Goal: Task Accomplishment & Management: Use online tool/utility

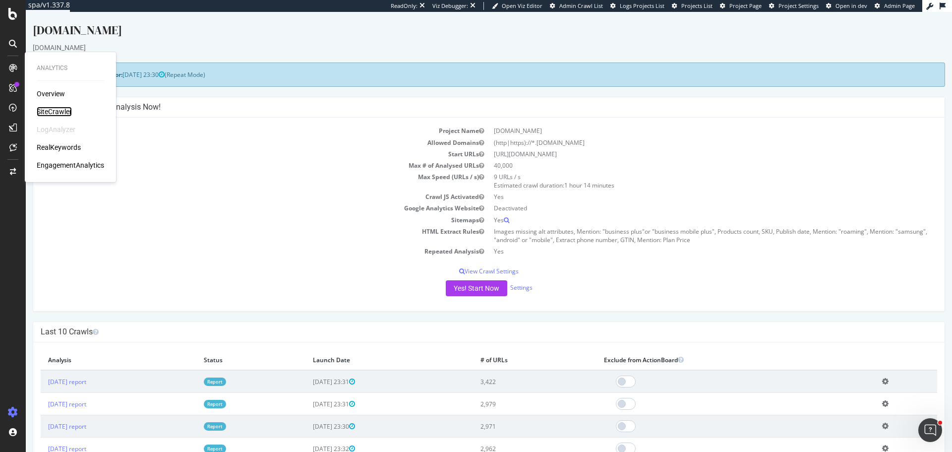
click at [62, 114] on div "SiteCrawler" at bounding box center [54, 112] width 35 height 10
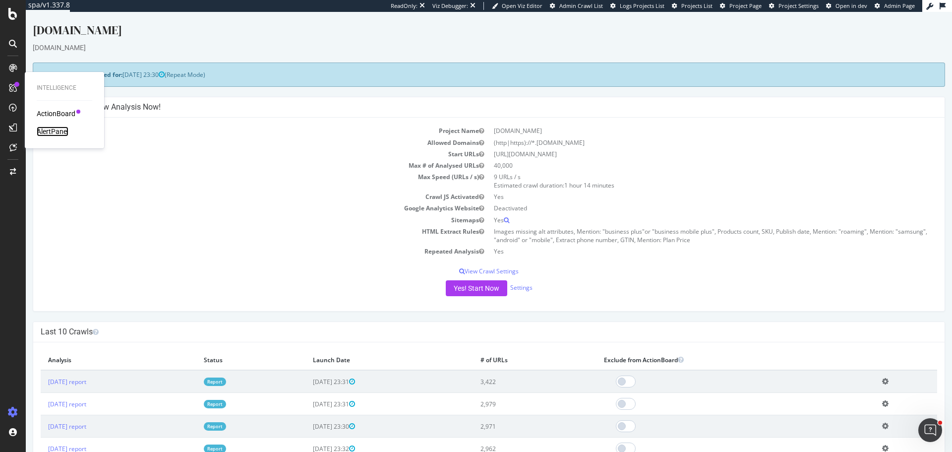
click at [55, 133] on div "AlertPanel" at bounding box center [53, 131] width 32 height 10
click at [55, 116] on div "ActionBoard" at bounding box center [56, 114] width 39 height 10
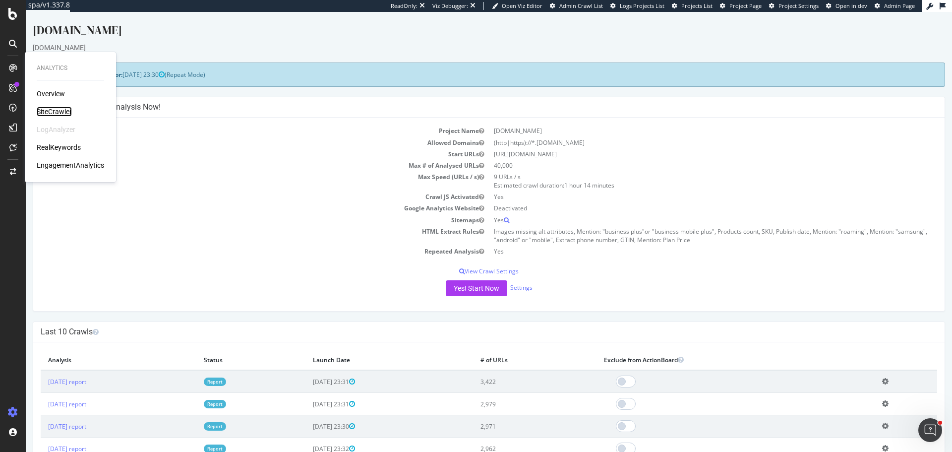
click at [57, 111] on div "SiteCrawler" at bounding box center [54, 112] width 35 height 10
click at [68, 149] on div "RealKeywords" at bounding box center [59, 147] width 44 height 10
click at [78, 165] on div "EngagementAnalytics" at bounding box center [70, 165] width 67 height 10
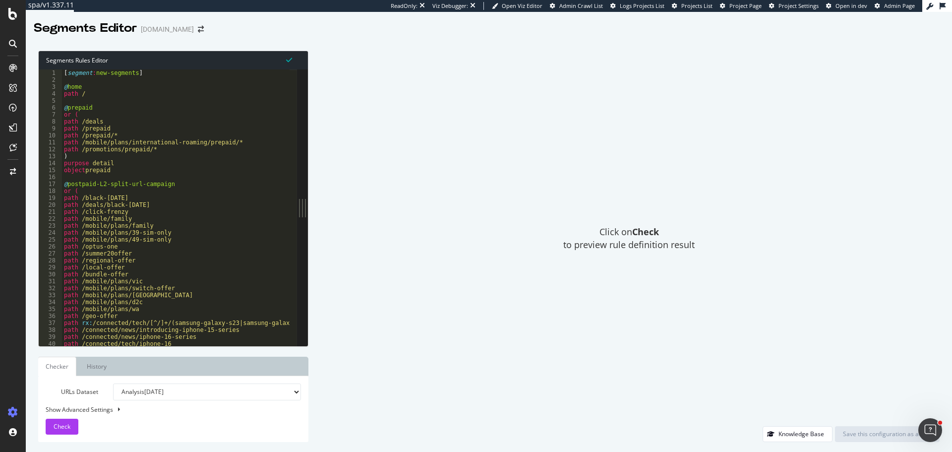
click at [220, 395] on select "Analysis 2025 Aug. 29th Analysis 2025 Aug. 22nd Analysis 2025 Aug. 15th Analysi…" at bounding box center [207, 391] width 188 height 17
click at [103, 371] on link "History" at bounding box center [97, 366] width 36 height 19
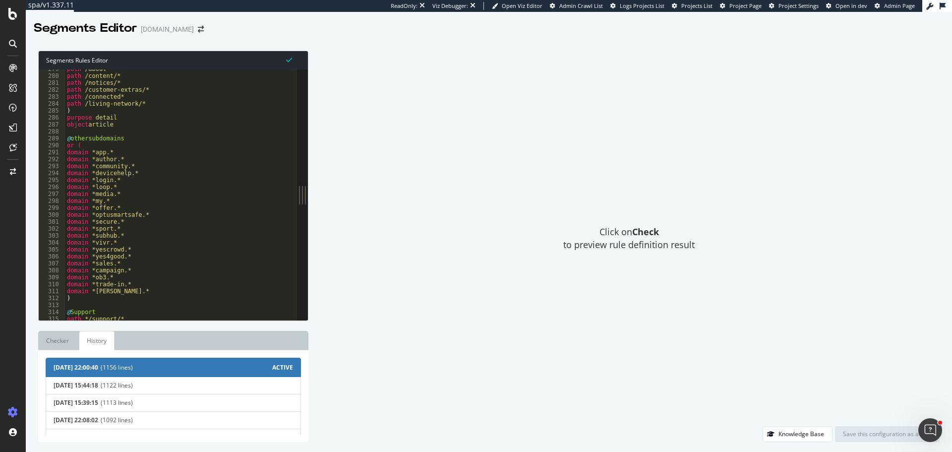
scroll to position [2083, 0]
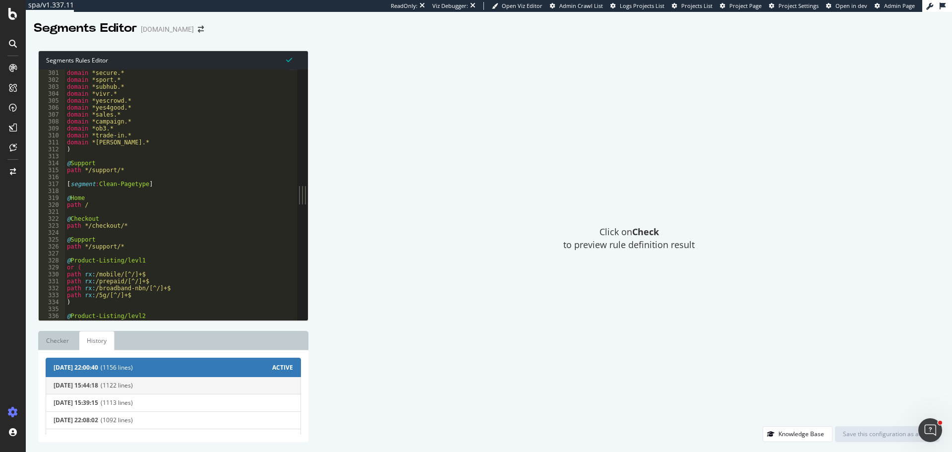
click at [138, 390] on button "2025-05-09 15:44:18 (1122 lines)" at bounding box center [173, 385] width 255 height 18
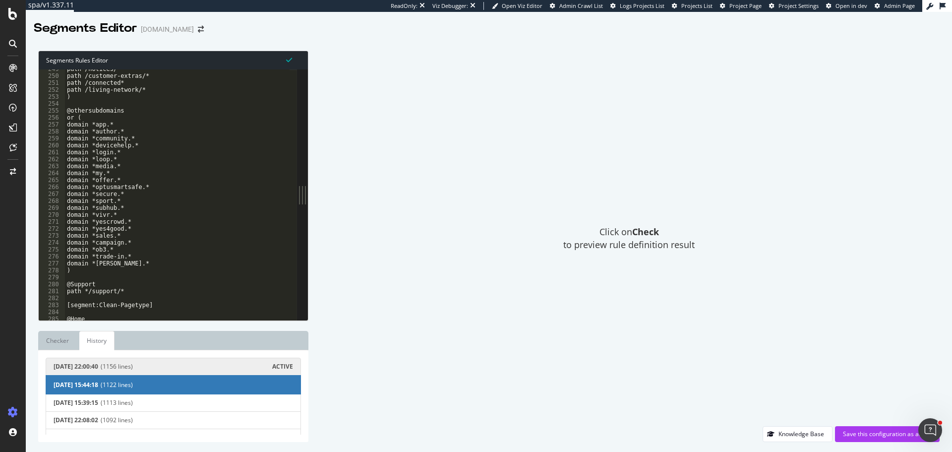
scroll to position [1726, 0]
click at [97, 402] on span "2025-05-09 15:39:15" at bounding box center [76, 402] width 45 height 7
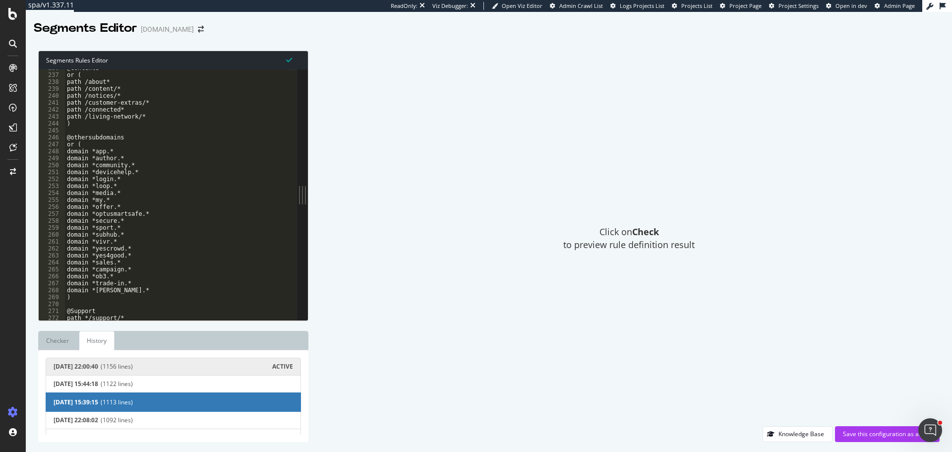
scroll to position [1815, 0]
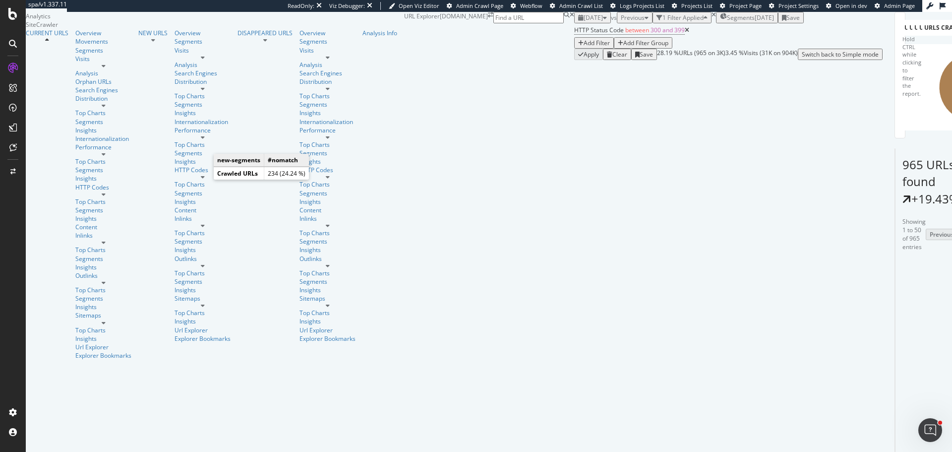
drag, startPoint x: 205, startPoint y: 179, endPoint x: 199, endPoint y: 178, distance: 6.5
click at [952, 87] on icon "A chart." at bounding box center [971, 70] width 34 height 34
click at [920, 113] on icon "A chart." at bounding box center [937, 100] width 34 height 26
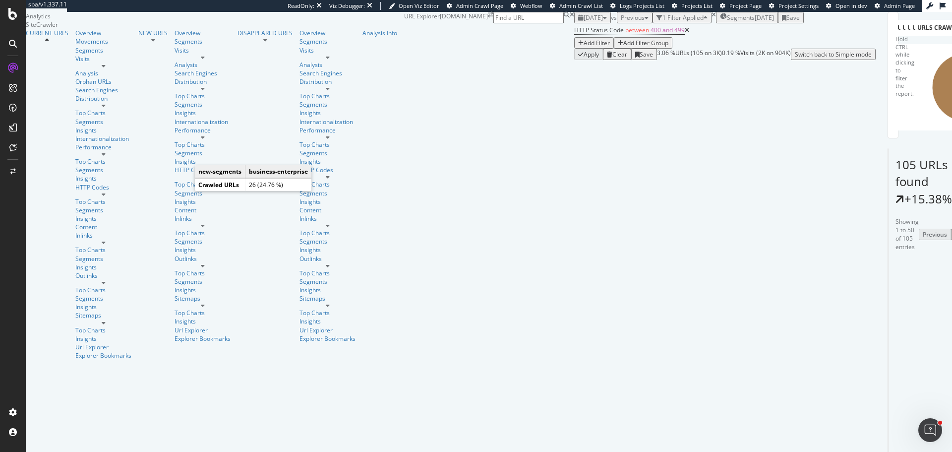
click at [947, 87] on icon "A chart." at bounding box center [964, 70] width 34 height 34
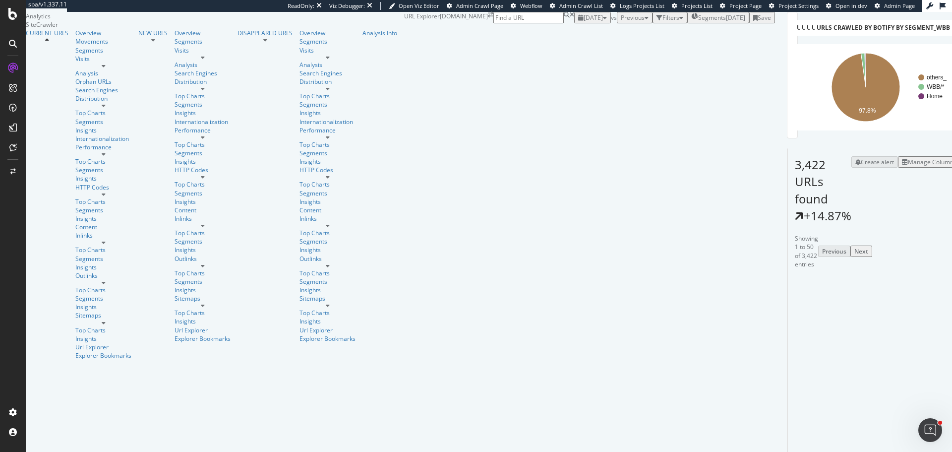
drag, startPoint x: 261, startPoint y: 53, endPoint x: 242, endPoint y: 53, distance: 19.3
click at [663, 22] on div "Filters" at bounding box center [671, 17] width 17 height 8
click at [584, 33] on div "Add Filter" at bounding box center [597, 29] width 26 height 8
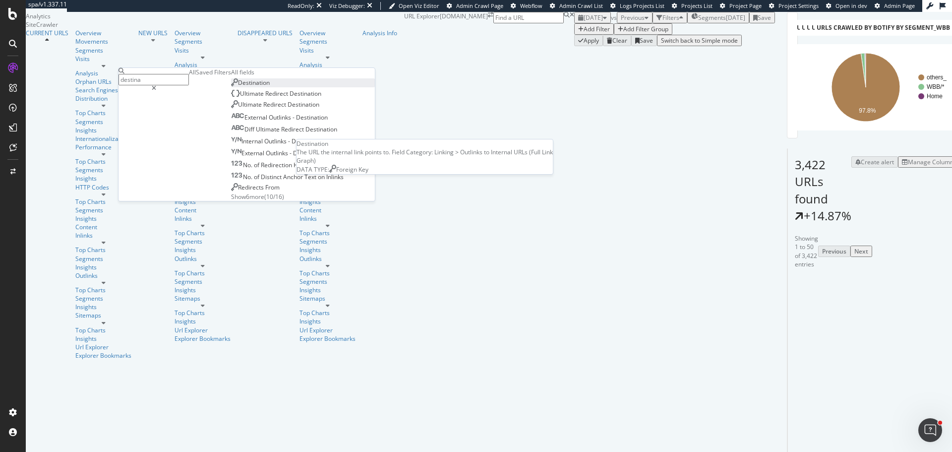
type input "destina"
click at [238, 87] on span "Destination" at bounding box center [254, 82] width 32 height 8
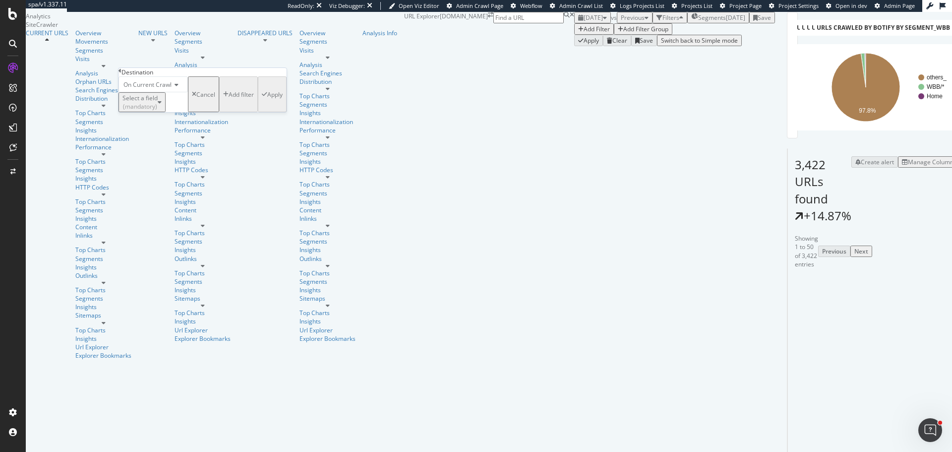
click at [154, 111] on div "Select a field (mandatory)" at bounding box center [140, 102] width 35 height 17
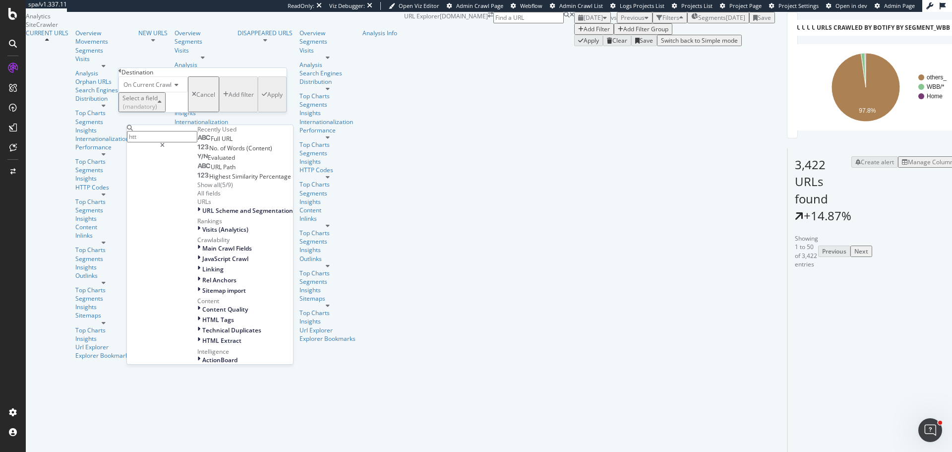
type input "http"
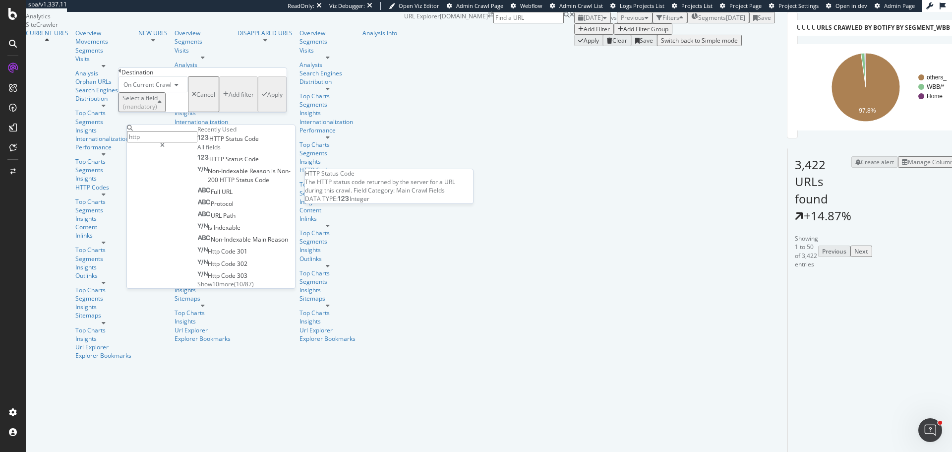
click at [226, 143] on span "Status" at bounding box center [235, 138] width 19 height 8
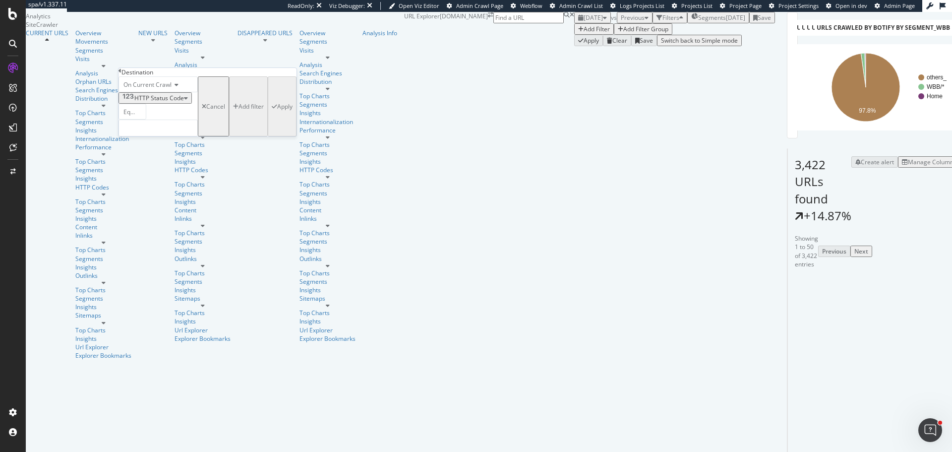
click at [146, 116] on span "Equal to" at bounding box center [135, 112] width 22 height 8
click at [139, 277] on span "Between" at bounding box center [134, 281] width 24 height 8
click at [150, 136] on input "0" at bounding box center [158, 128] width 79 height 17
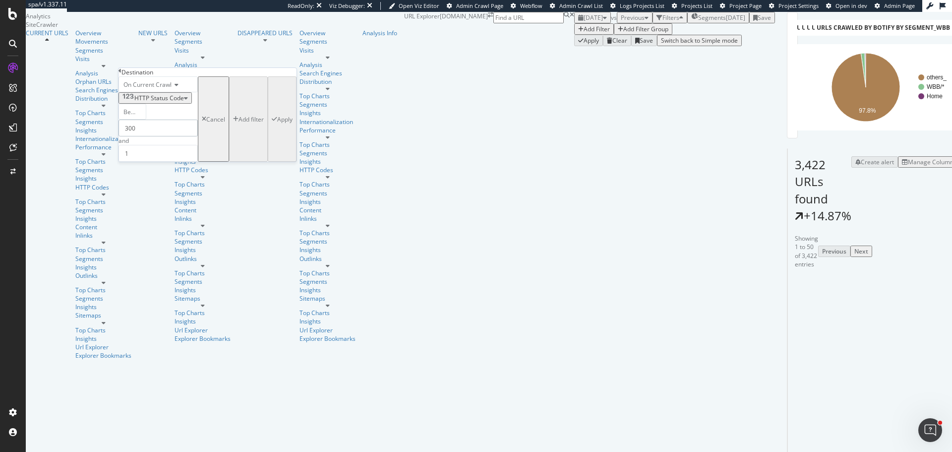
type input "300"
type input "499"
click at [277, 124] on div "Apply" at bounding box center [284, 119] width 15 height 8
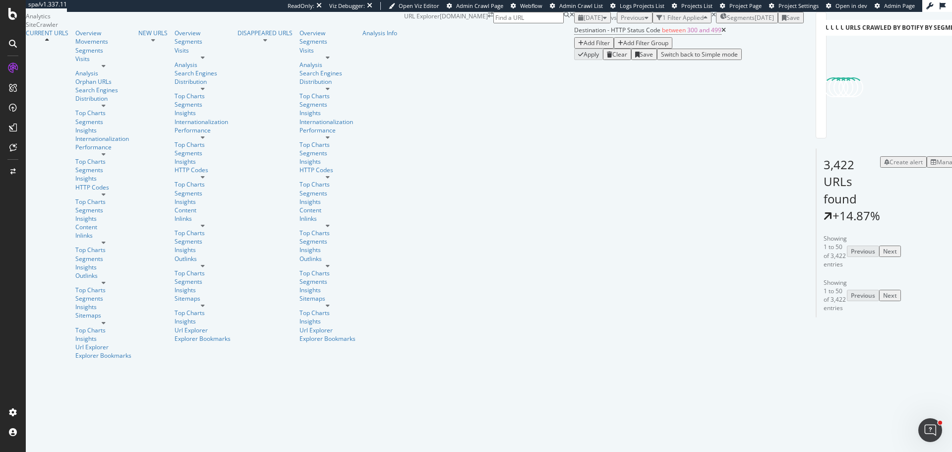
click at [937, 166] on div "Manage Columns" at bounding box center [961, 162] width 49 height 8
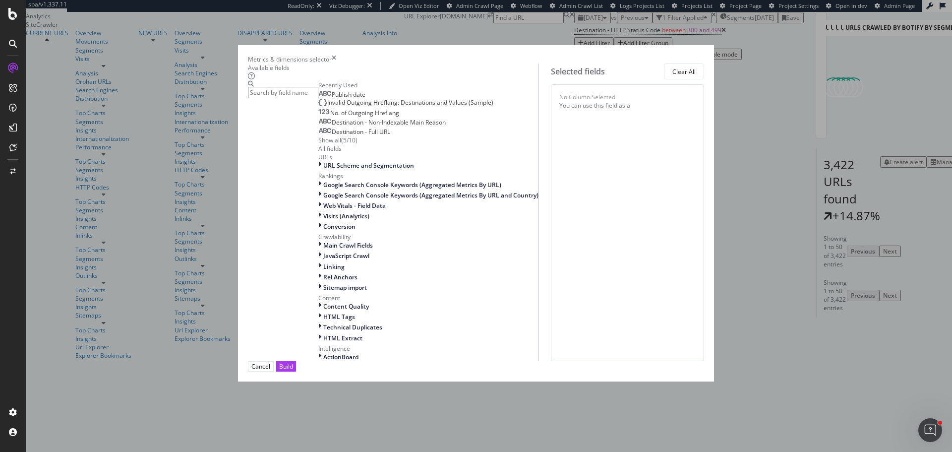
click at [318, 98] on input "modal" at bounding box center [283, 92] width 70 height 11
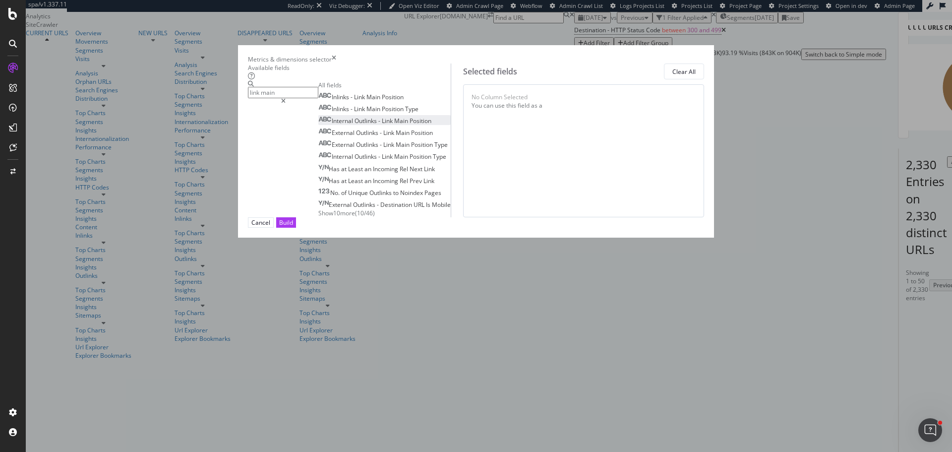
click at [410, 125] on span "Position" at bounding box center [421, 121] width 22 height 8
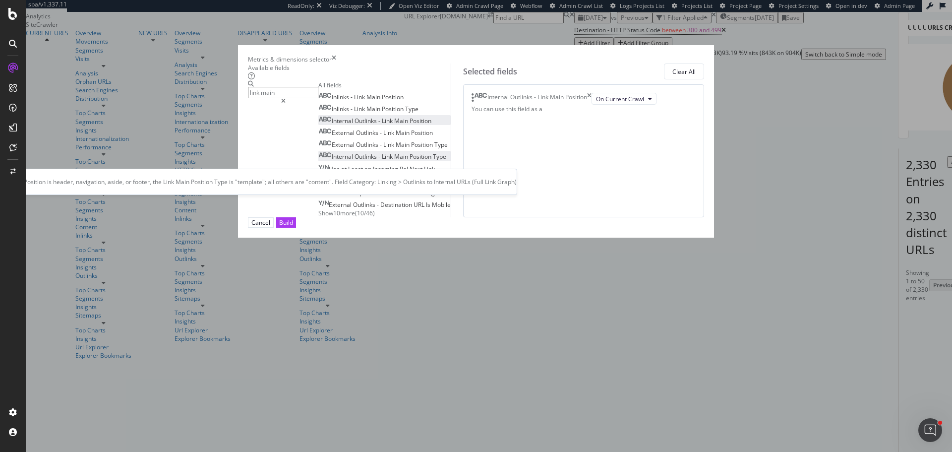
click at [394, 161] on span "Main" at bounding box center [401, 156] width 15 height 8
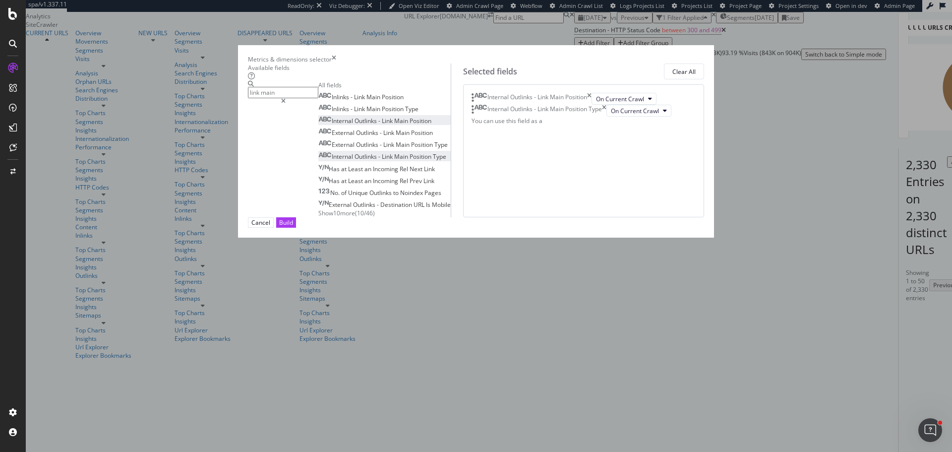
click at [318, 98] on input "link main" at bounding box center [283, 92] width 70 height 11
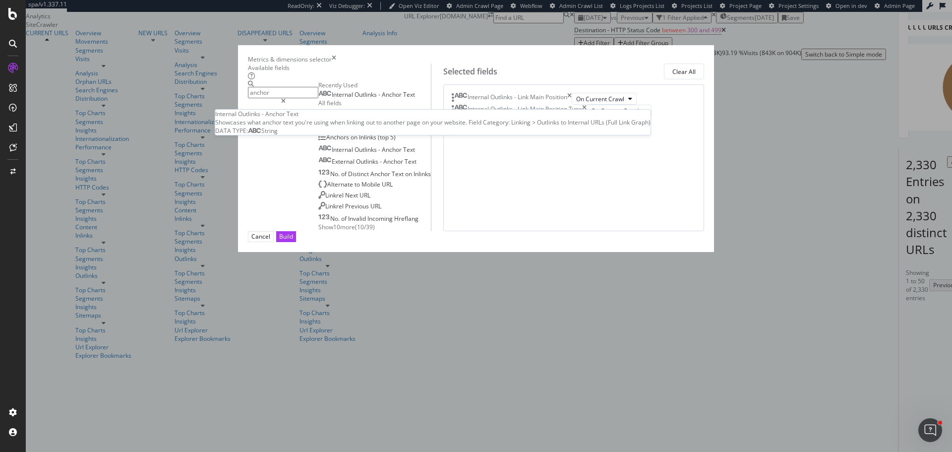
click at [382, 99] on span "Anchor" at bounding box center [392, 94] width 21 height 8
click at [318, 98] on input "anchor" at bounding box center [283, 92] width 70 height 11
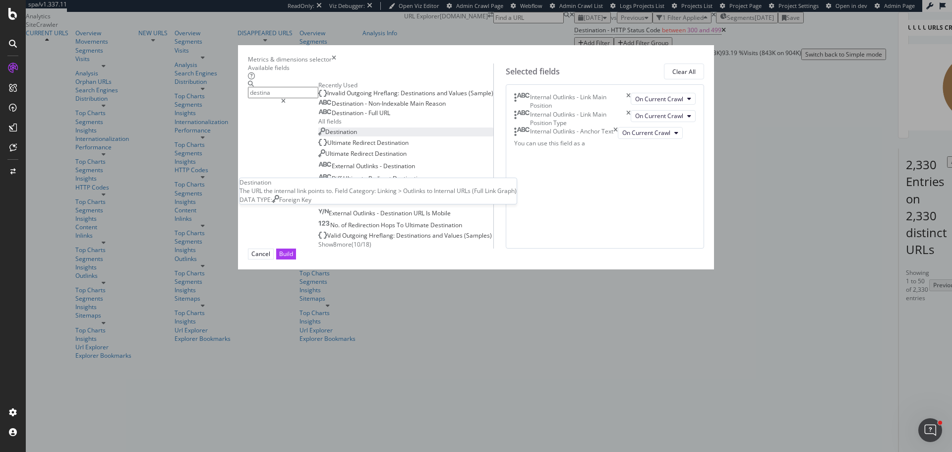
type input "destina"
click at [325, 136] on span "Destination" at bounding box center [341, 131] width 32 height 8
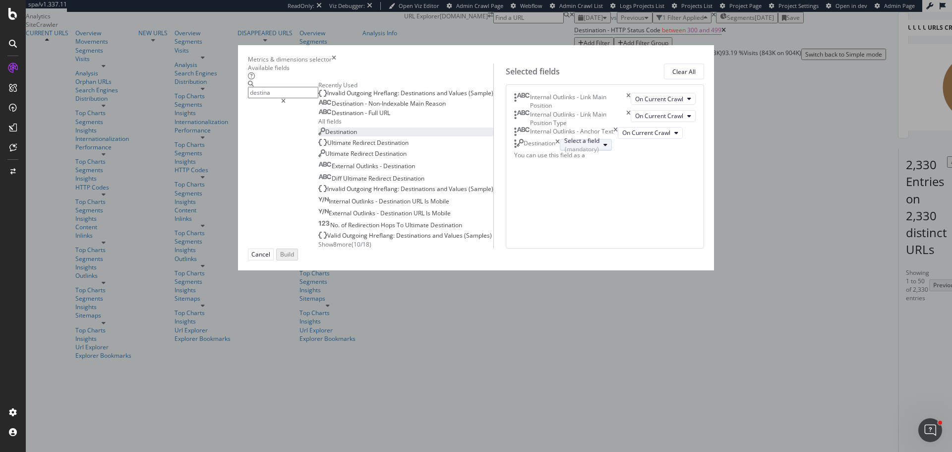
click at [570, 153] on div "(mandatory)" at bounding box center [581, 149] width 35 height 8
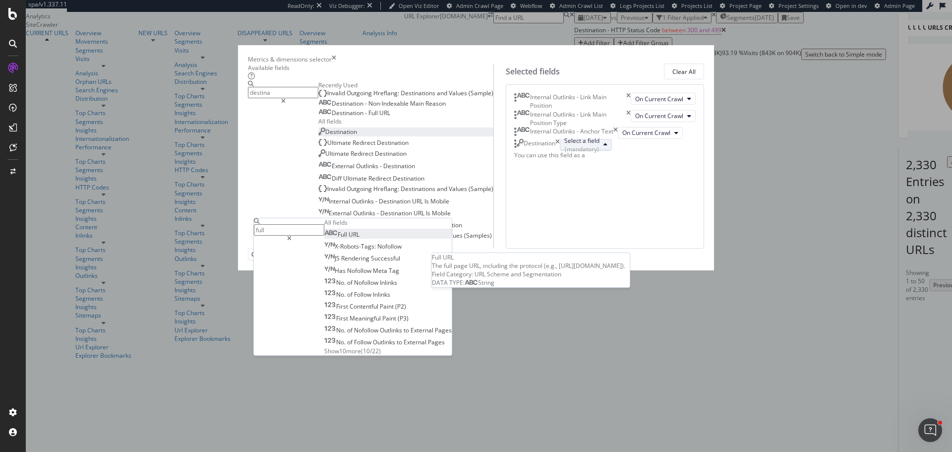
type input "full"
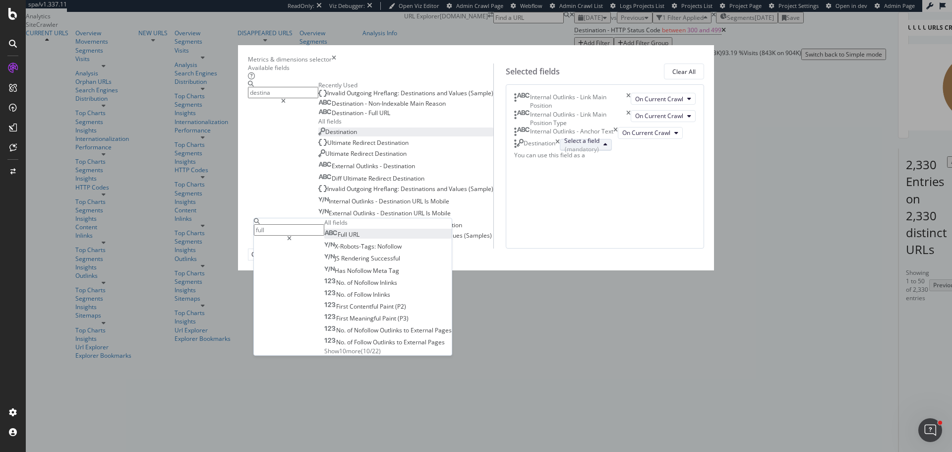
click at [360, 239] on span "URL" at bounding box center [354, 234] width 11 height 8
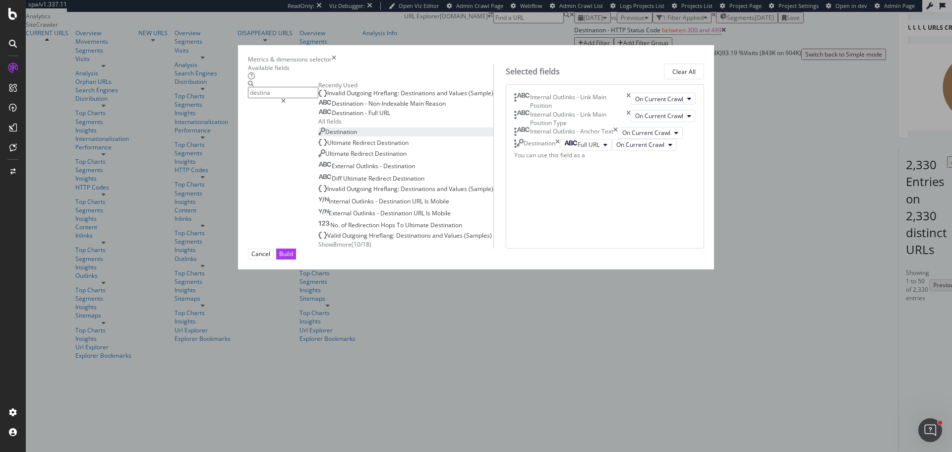
click at [318, 201] on div "Destination Ultimate Redirect Destination Ultimate Redirect Destination Externa…" at bounding box center [405, 188] width 175 height 122
click at [325, 136] on span "Destination" at bounding box center [341, 131] width 32 height 8
click at [577, 165] on div "(mandatory)" at bounding box center [581, 161] width 35 height 8
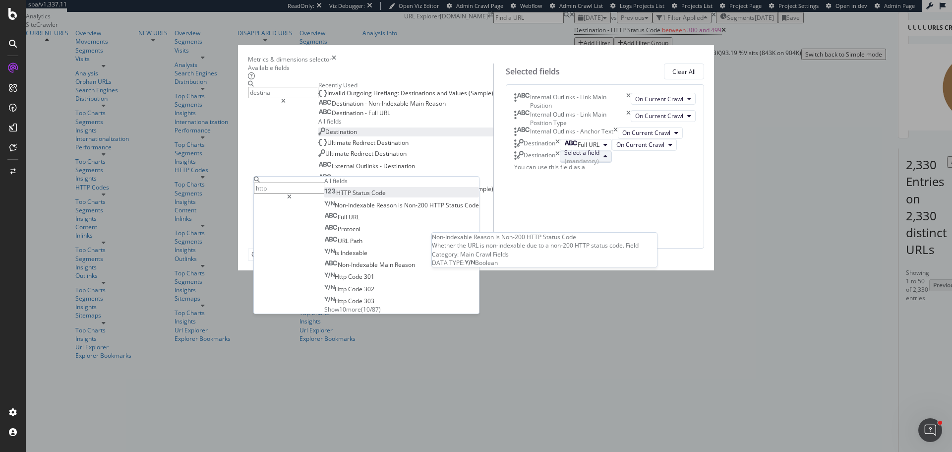
type input "http"
click at [353, 188] on span "HTTP" at bounding box center [344, 192] width 16 height 8
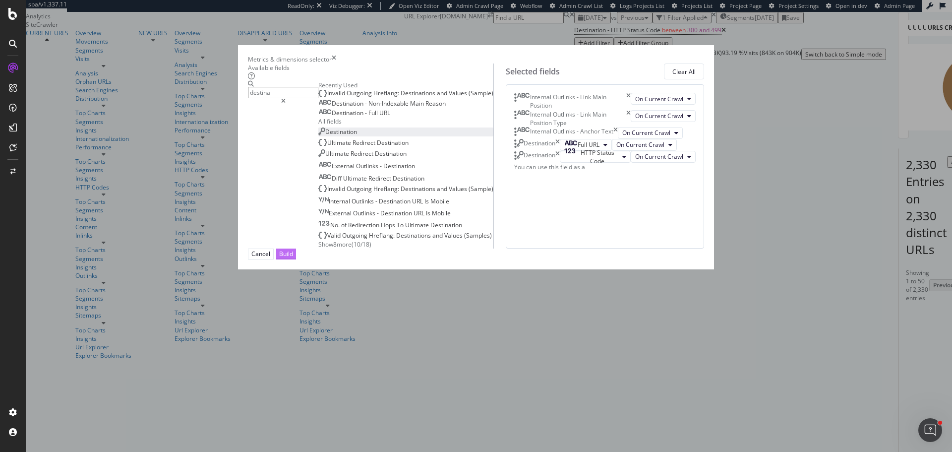
click at [293, 258] on div "Build" at bounding box center [286, 254] width 14 height 8
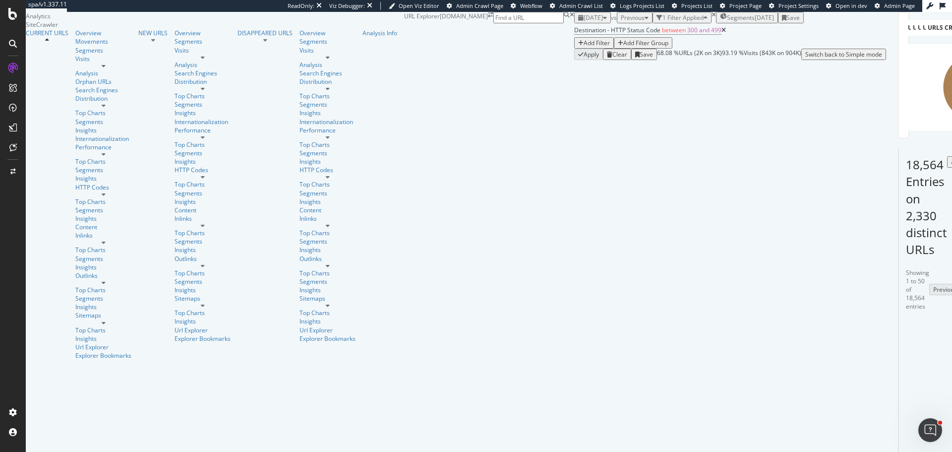
scroll to position [50, 0]
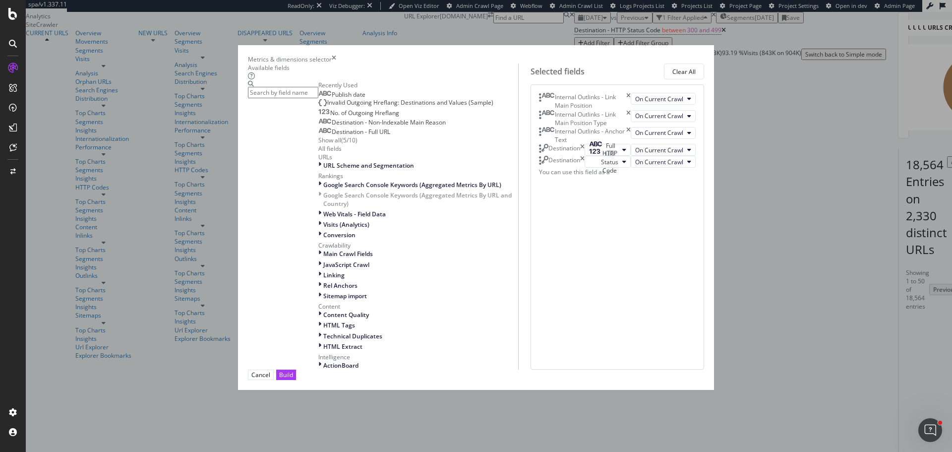
click at [631, 110] on icon "times" at bounding box center [628, 101] width 4 height 17
click at [293, 379] on div "Build" at bounding box center [286, 375] width 14 height 8
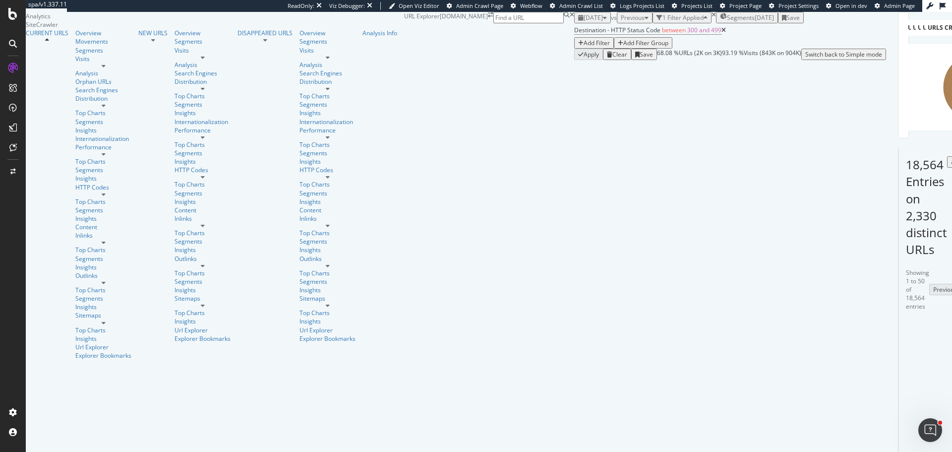
scroll to position [198, 0]
click at [75, 37] on link "Overview" at bounding box center [103, 33] width 56 height 8
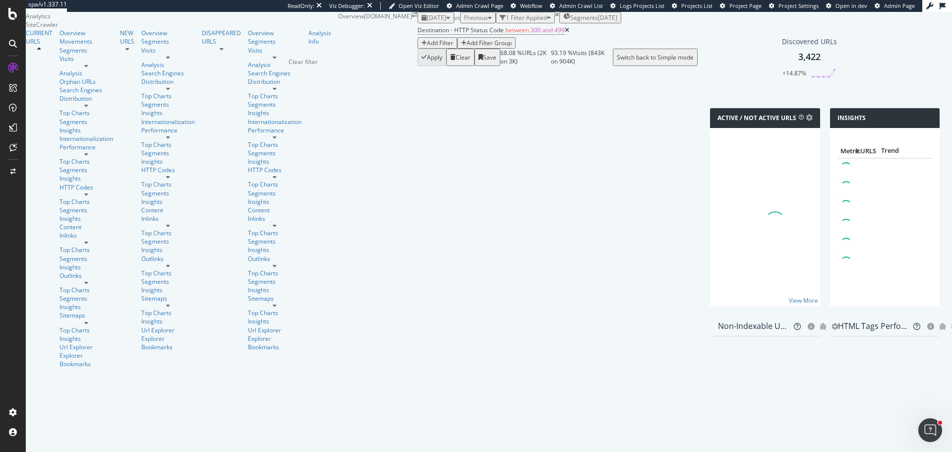
click at [555, 18] on icon "times" at bounding box center [557, 15] width 4 height 6
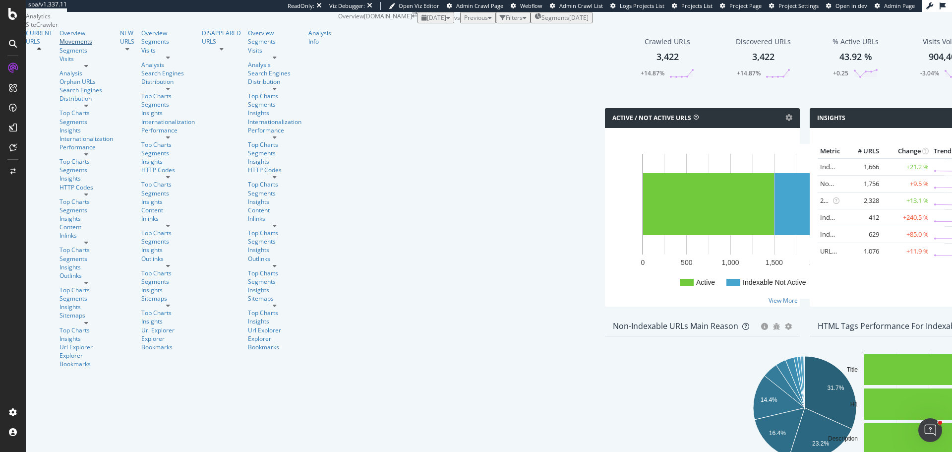
click at [60, 46] on div "Movements" at bounding box center [87, 41] width 54 height 8
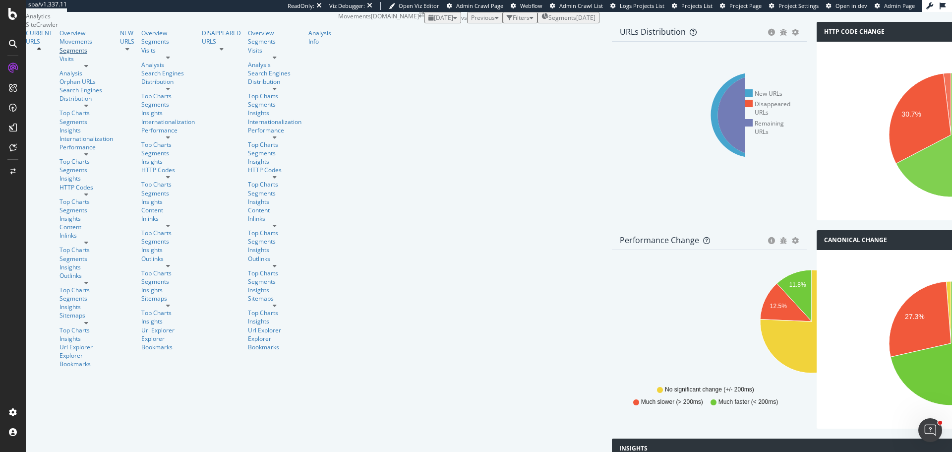
click at [60, 55] on div "Segments" at bounding box center [87, 50] width 54 height 8
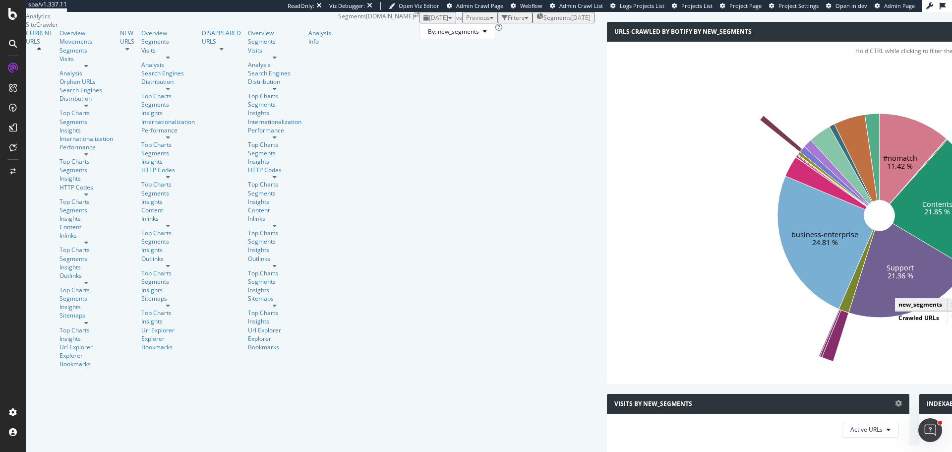
click at [849, 318] on icon at bounding box center [908, 271] width 119 height 94
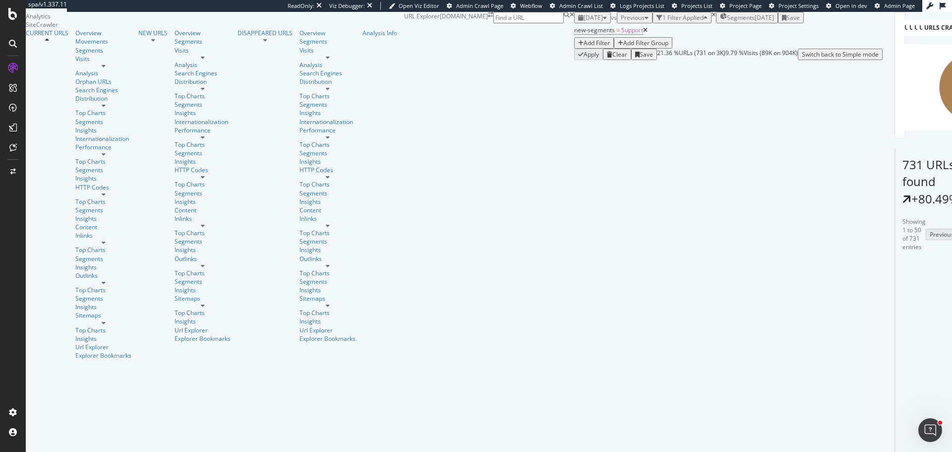
click at [584, 47] on div "Add Filter" at bounding box center [597, 43] width 26 height 8
click at [643, 33] on icon at bounding box center [645, 30] width 4 height 6
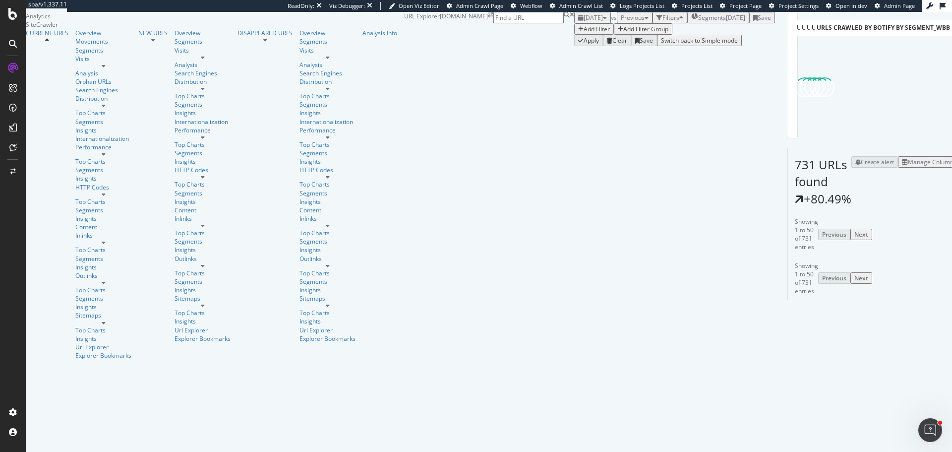
click at [691, 22] on div "Segments 2025-08-05" at bounding box center [718, 17] width 54 height 8
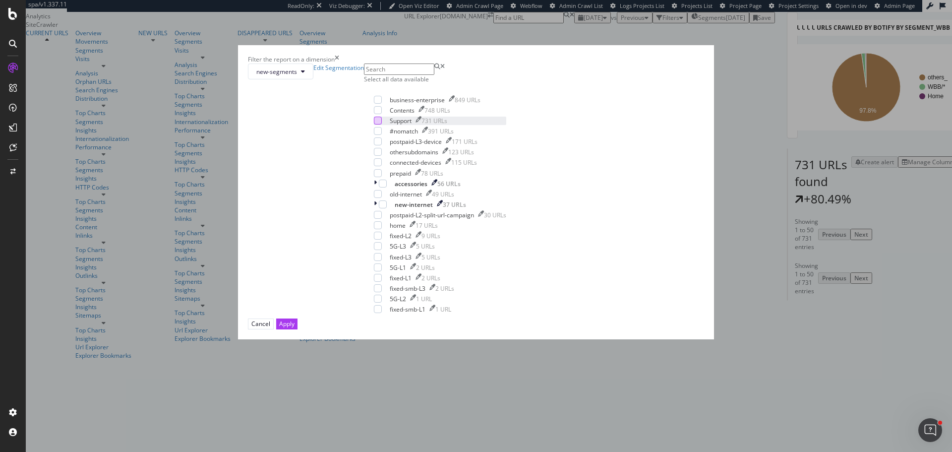
click at [382, 125] on div "modal" at bounding box center [378, 121] width 8 height 8
click at [298, 329] on button "Apply" at bounding box center [286, 323] width 21 height 10
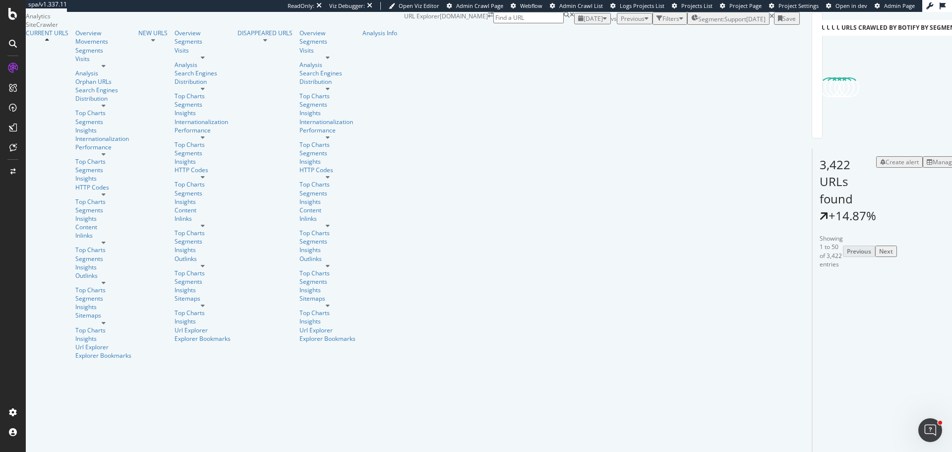
click at [663, 23] on div "Filters" at bounding box center [671, 18] width 17 height 8
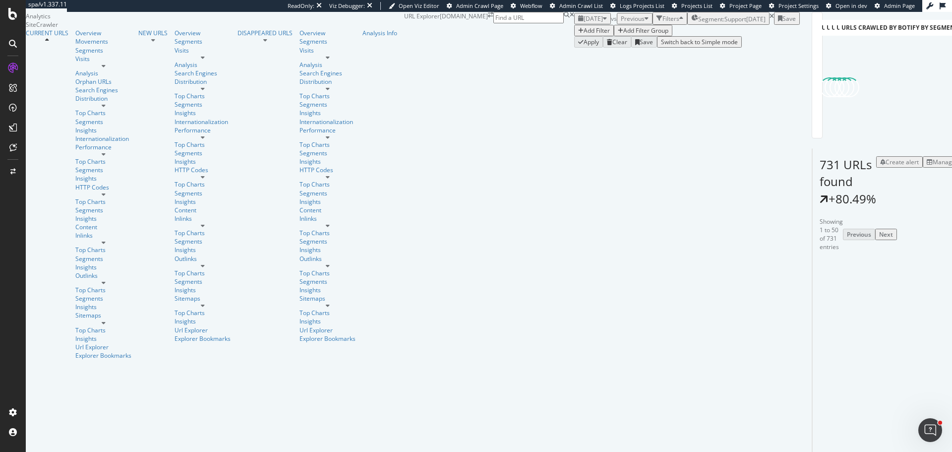
click at [584, 35] on div "Add Filter" at bounding box center [597, 30] width 26 height 8
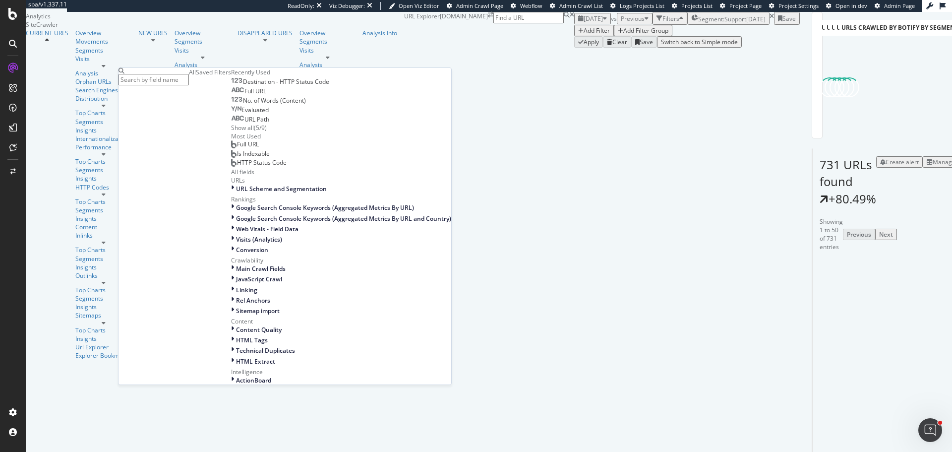
click at [183, 79] on input "text" at bounding box center [154, 79] width 70 height 11
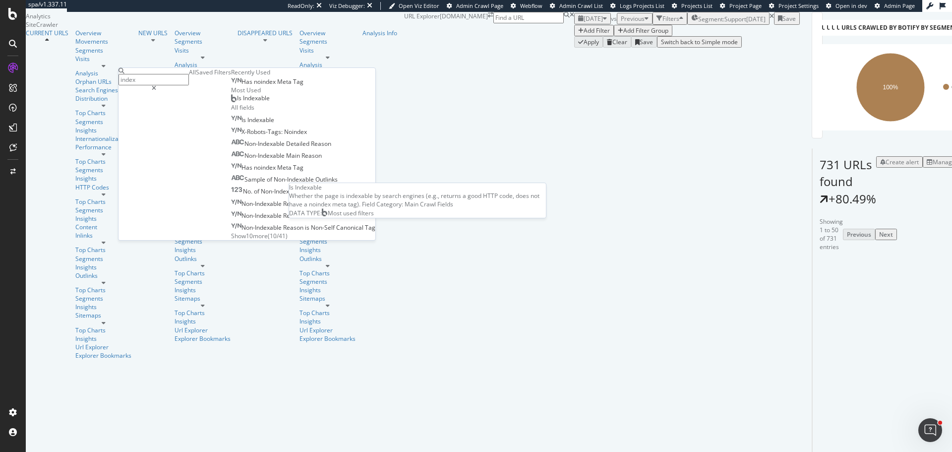
type input "index"
click at [237, 102] on span "Is Indexable" at bounding box center [253, 98] width 33 height 8
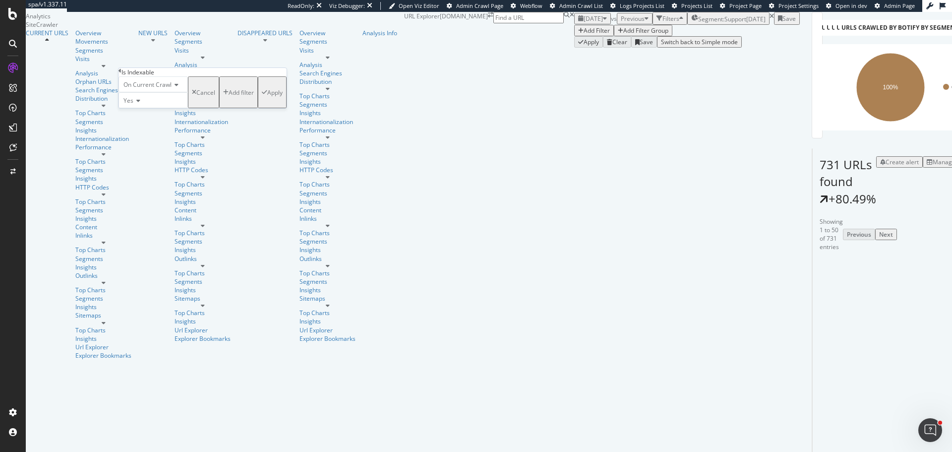
click at [267, 97] on div "Apply" at bounding box center [274, 92] width 15 height 8
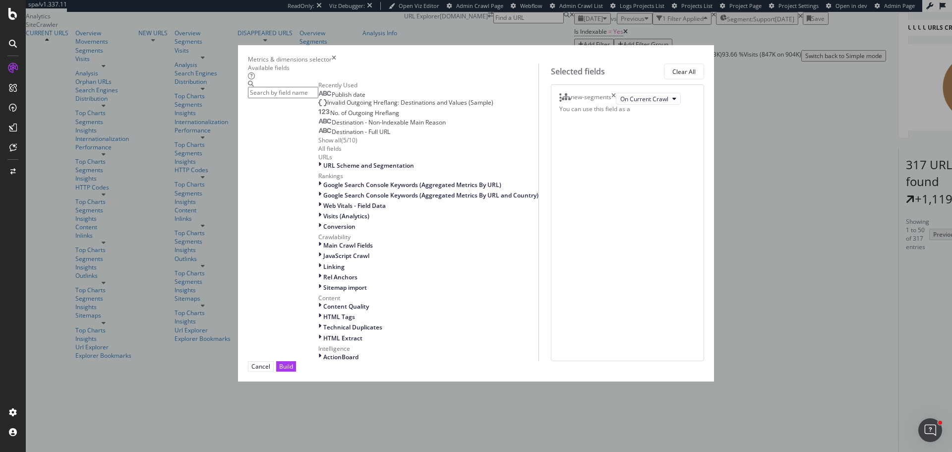
click at [616, 105] on icon "times" at bounding box center [614, 99] width 4 height 12
click at [318, 98] on input "modal" at bounding box center [283, 92] width 70 height 11
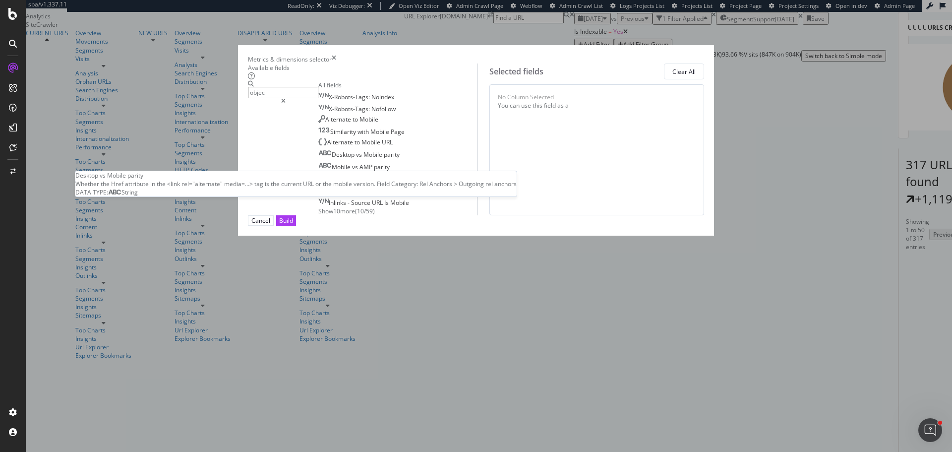
type input "object"
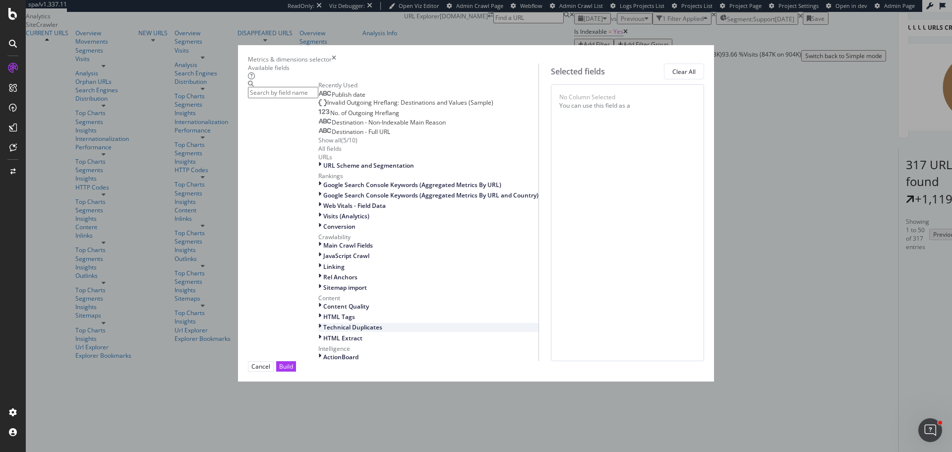
scroll to position [210, 0]
click at [293, 371] on div "Build" at bounding box center [286, 366] width 14 height 8
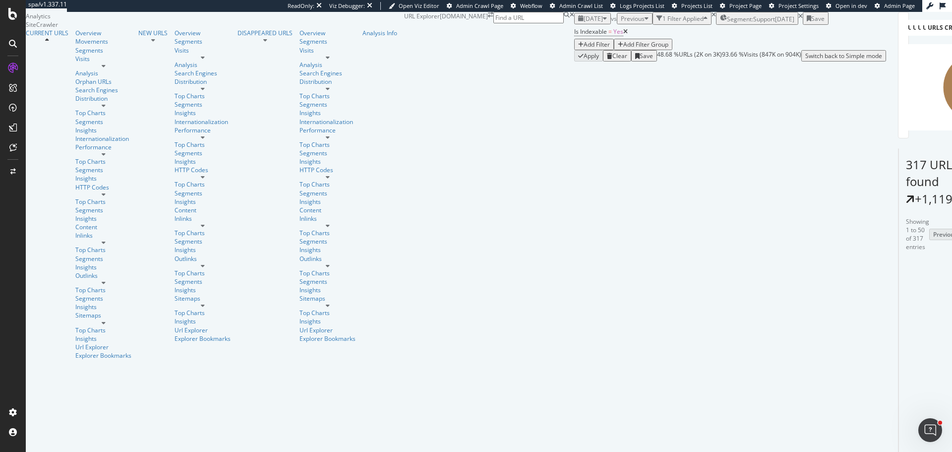
scroll to position [298, 0]
click at [952, 451] on icon at bounding box center [956, 458] width 6 height 6
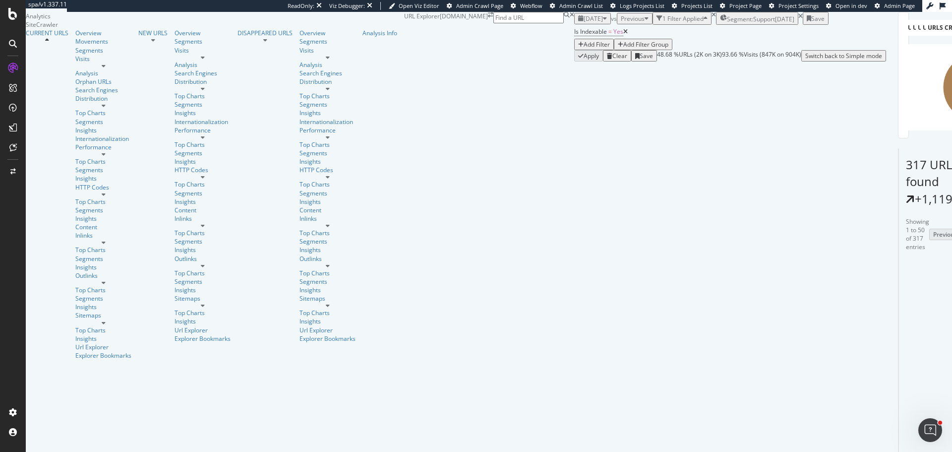
scroll to position [645, 0]
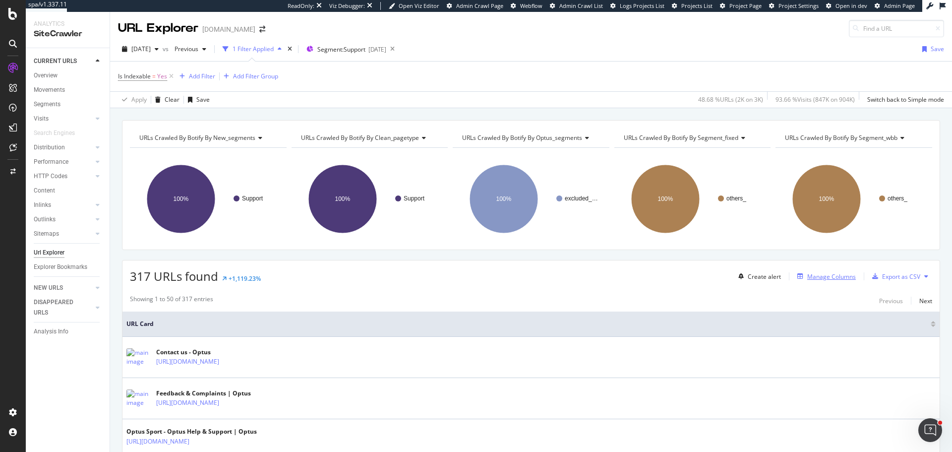
click at [825, 276] on div "Manage Columns" at bounding box center [832, 276] width 49 height 8
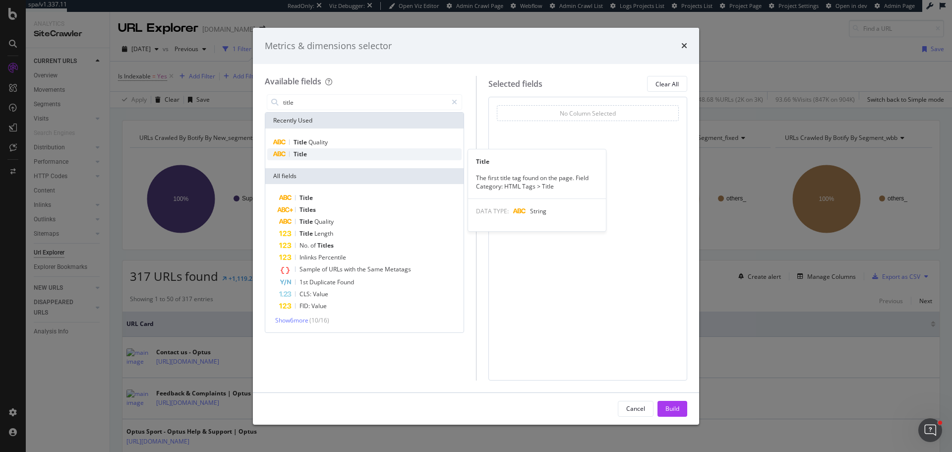
click at [327, 154] on div "Title" at bounding box center [364, 154] width 194 height 12
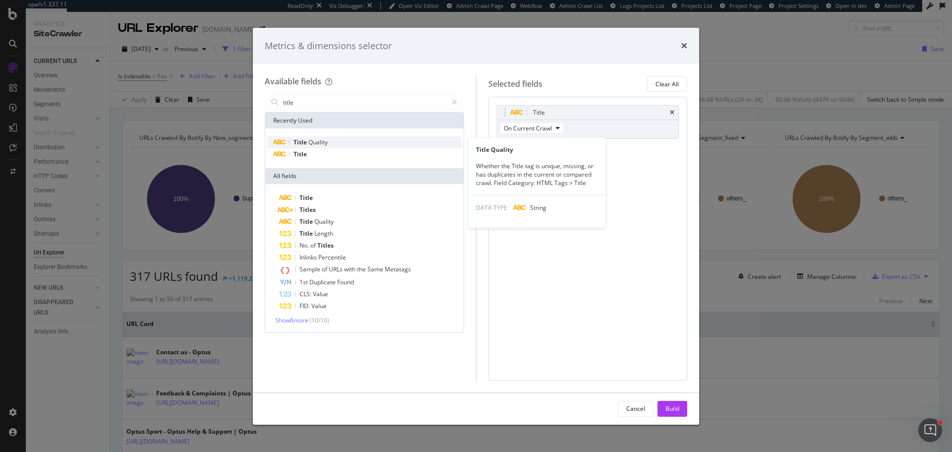
click at [325, 141] on span "Quality" at bounding box center [318, 142] width 19 height 8
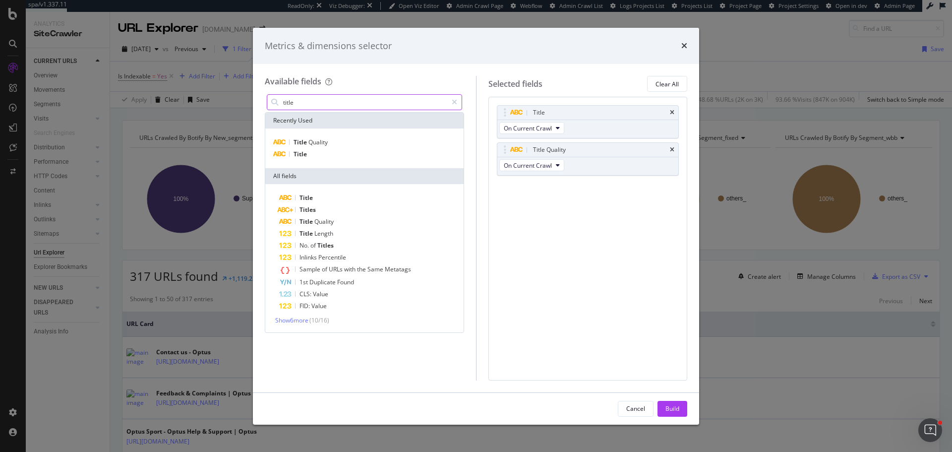
click at [313, 106] on input "title" at bounding box center [364, 102] width 165 height 15
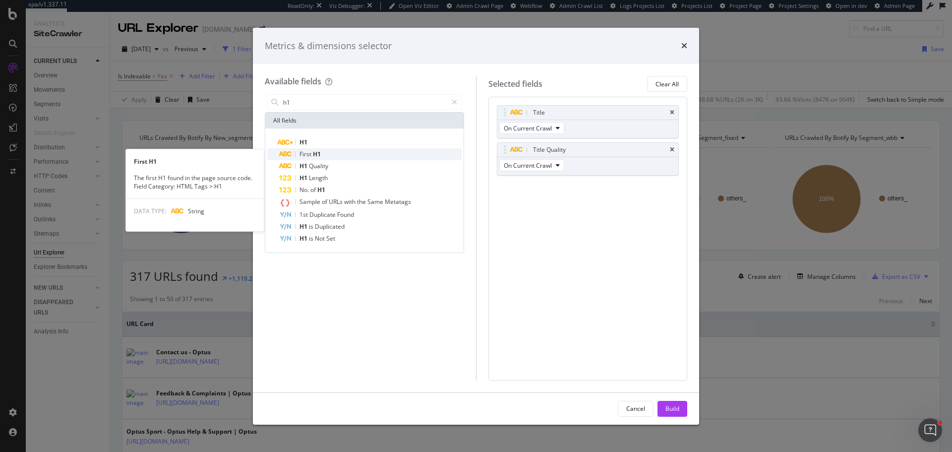
click at [311, 155] on span "First" at bounding box center [306, 154] width 13 height 8
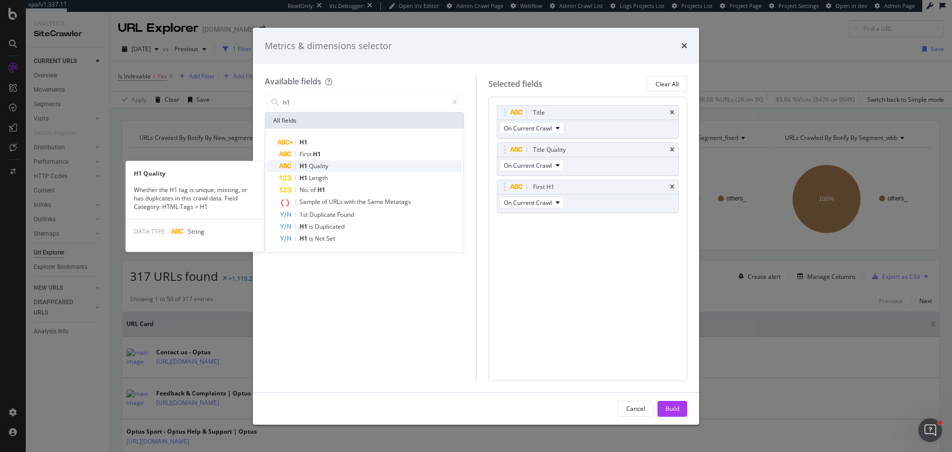
click at [319, 164] on span "Quality" at bounding box center [318, 166] width 19 height 8
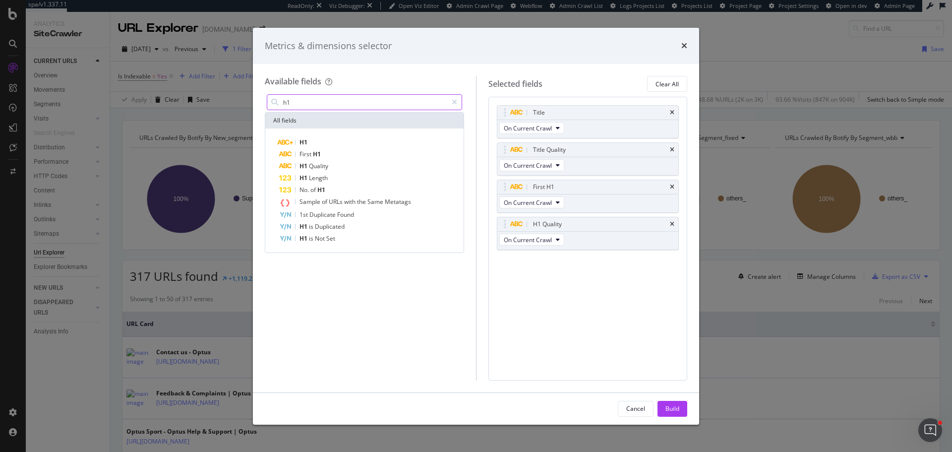
click at [306, 107] on input "h1" at bounding box center [364, 102] width 165 height 15
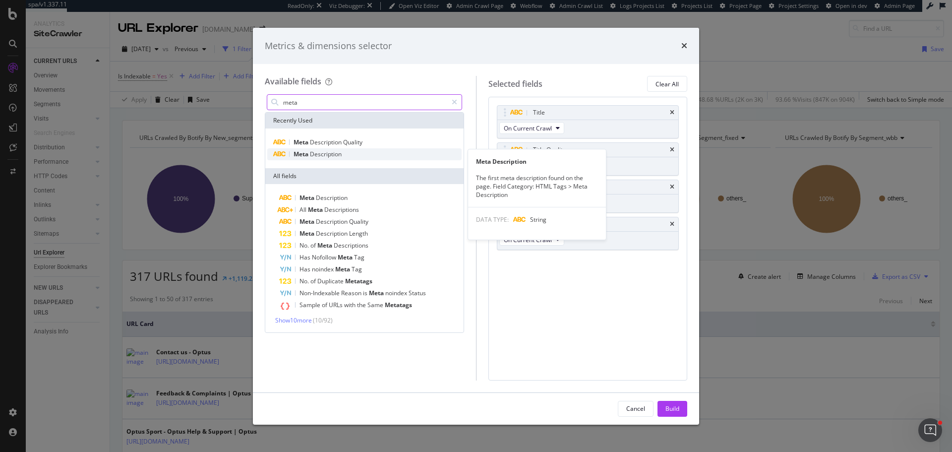
type input "meta"
click at [325, 157] on span "Description" at bounding box center [326, 154] width 32 height 8
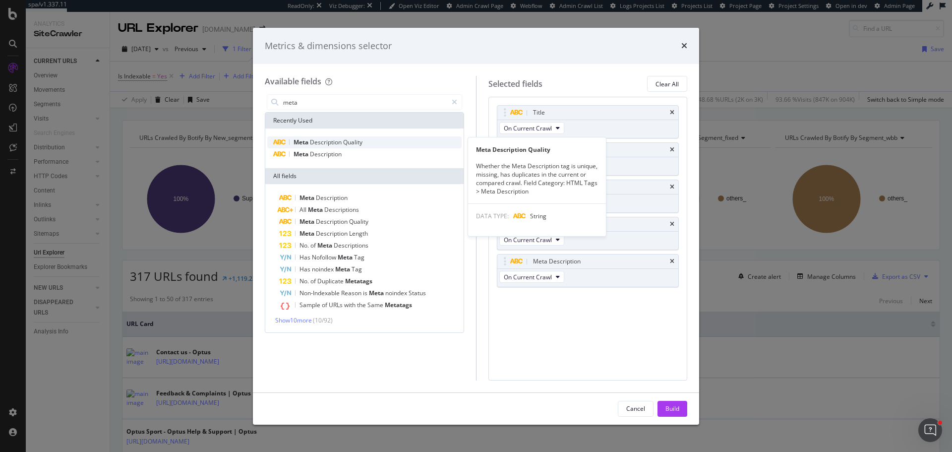
click at [335, 144] on span "Description" at bounding box center [326, 142] width 33 height 8
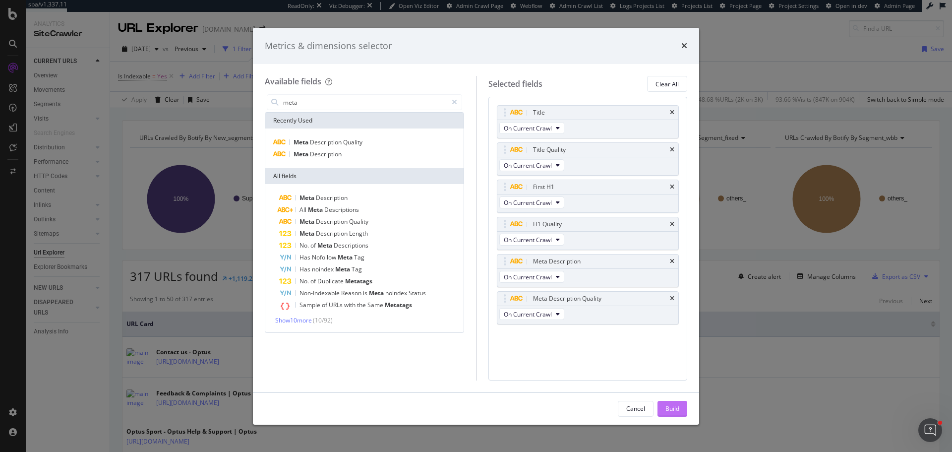
click at [668, 413] on div "Build" at bounding box center [673, 408] width 14 height 15
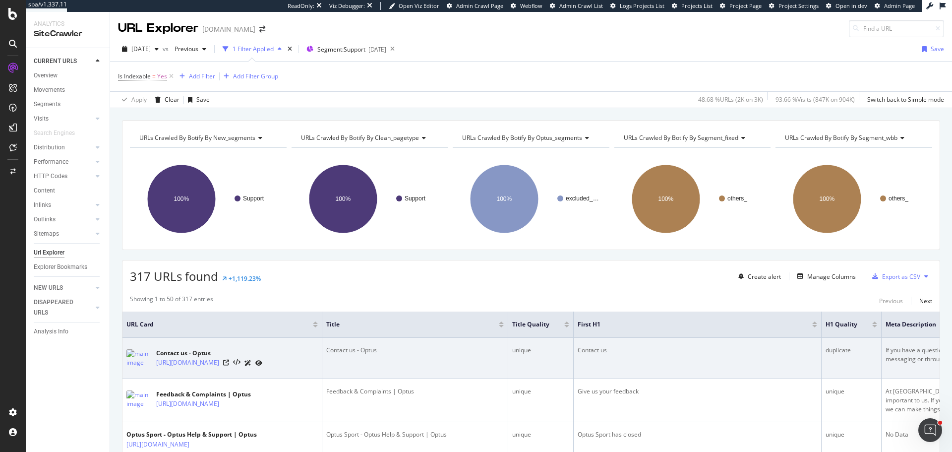
click at [711, 376] on td "Contact us" at bounding box center [698, 358] width 248 height 41
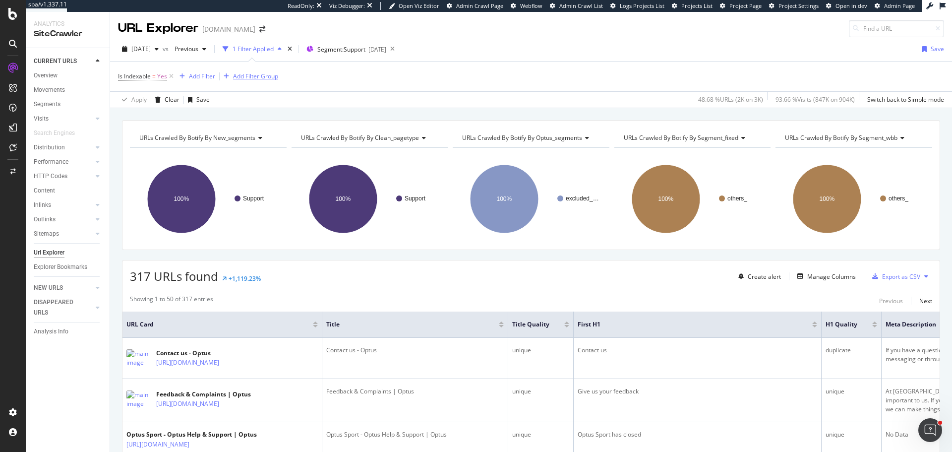
click at [272, 81] on div "Add Filter Group" at bounding box center [249, 76] width 59 height 11
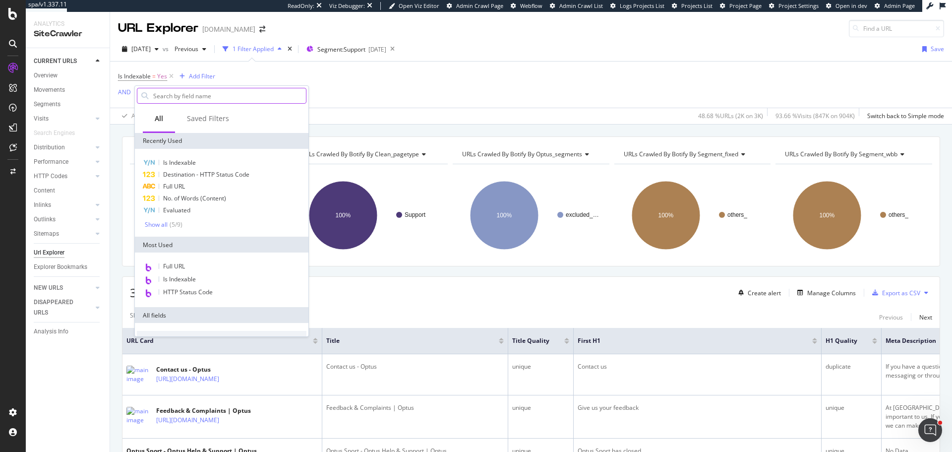
click at [206, 99] on input "text" at bounding box center [229, 95] width 154 height 15
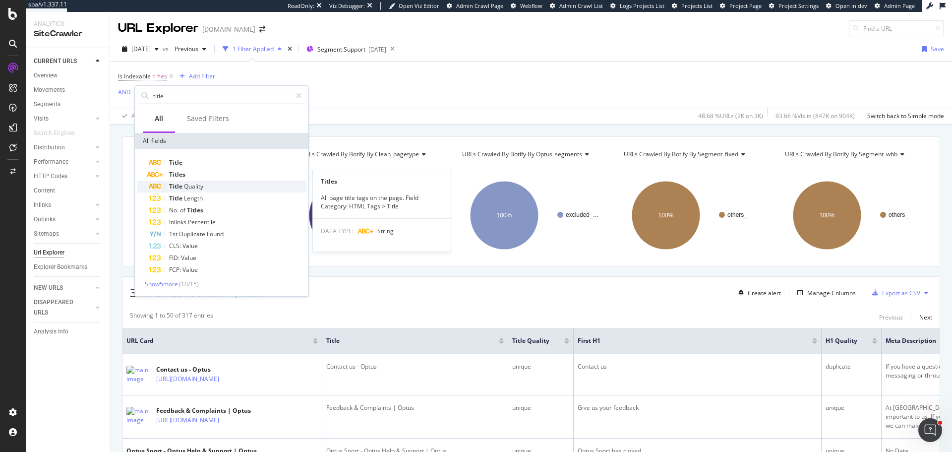
type input "title"
click at [188, 184] on span "Quality" at bounding box center [193, 186] width 19 height 8
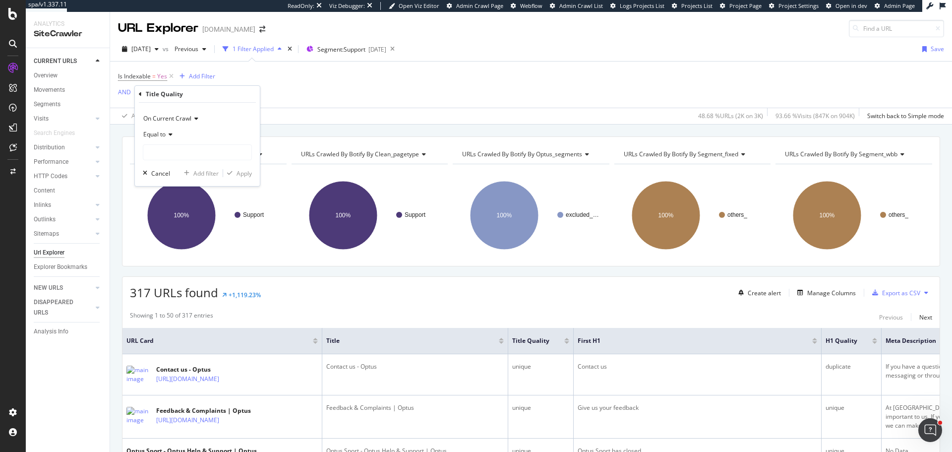
click at [168, 139] on div "Equal to" at bounding box center [197, 134] width 109 height 16
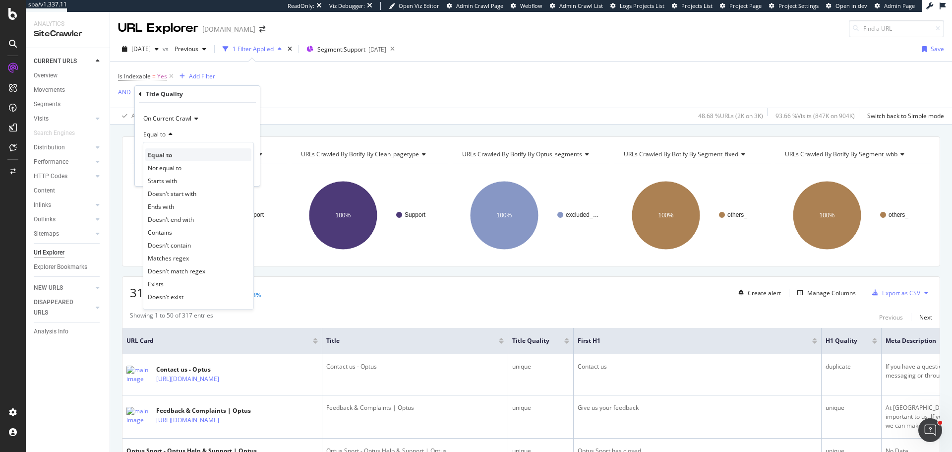
click at [166, 158] on span "Equal to" at bounding box center [160, 155] width 24 height 8
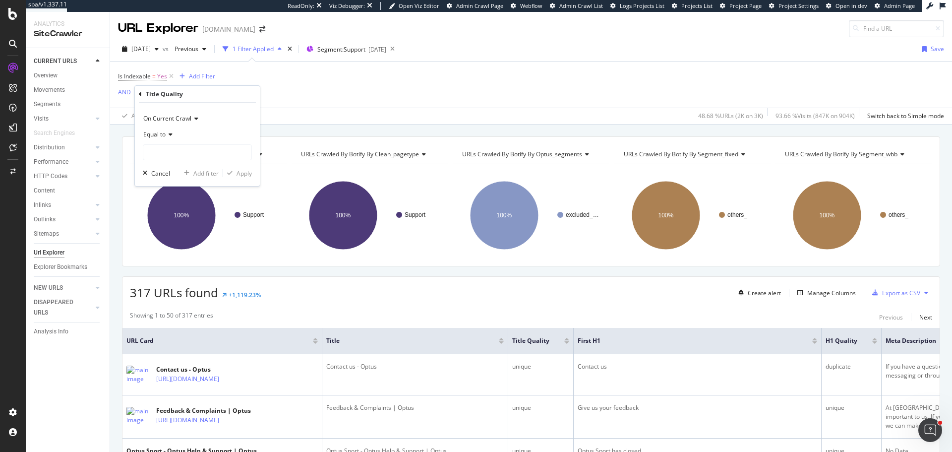
click at [165, 139] on div "Equal to" at bounding box center [197, 134] width 109 height 16
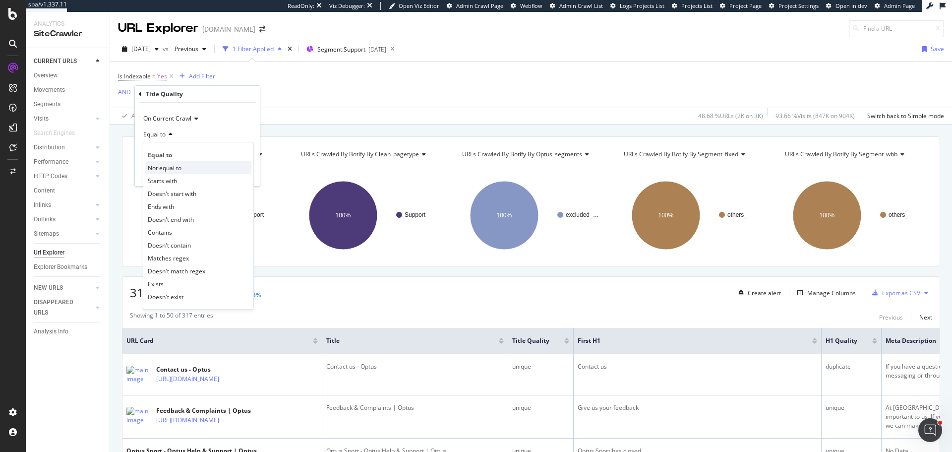
click at [168, 171] on span "Not equal to" at bounding box center [165, 168] width 34 height 8
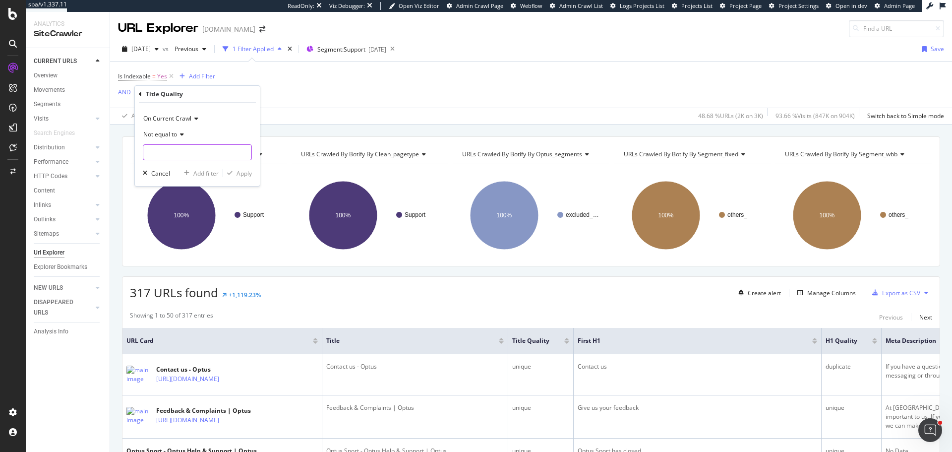
click at [176, 156] on input "text" at bounding box center [197, 152] width 108 height 16
click at [173, 165] on span "unique" at bounding box center [182, 165] width 73 height 8
type input "unique"
click at [210, 176] on div "Add filter" at bounding box center [205, 173] width 25 height 8
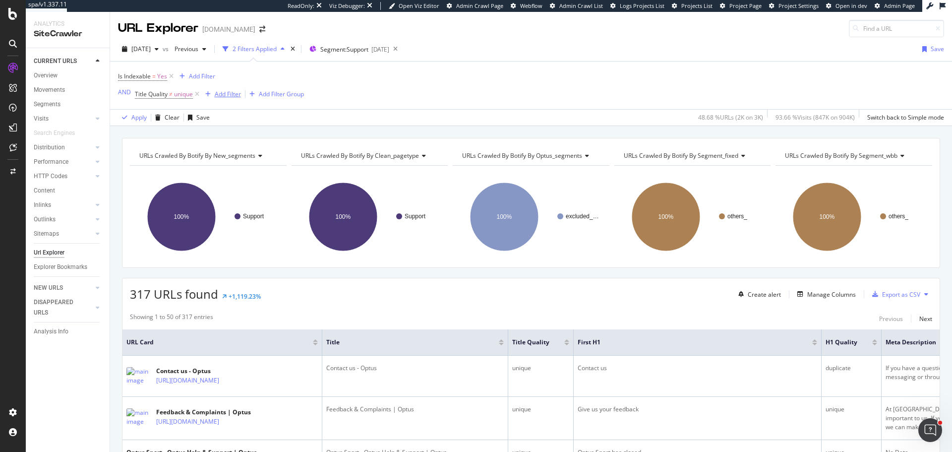
click at [230, 93] on div "Add Filter" at bounding box center [228, 94] width 26 height 8
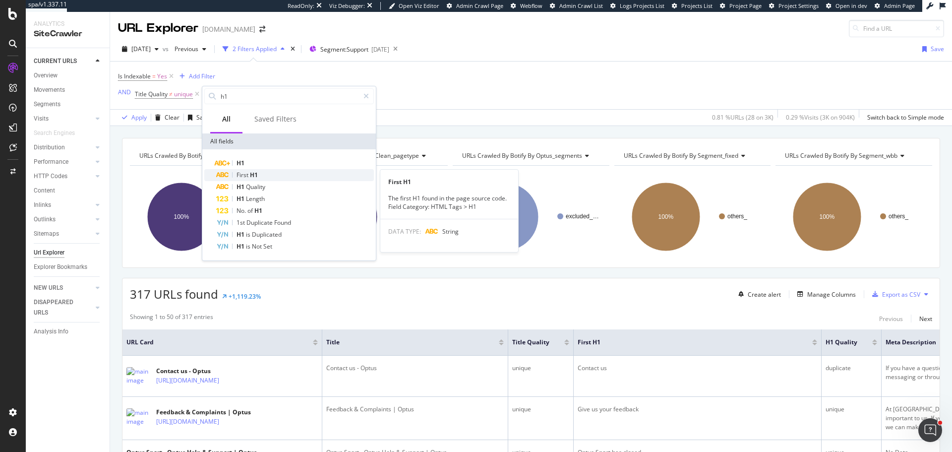
type input "h1"
click at [256, 171] on span "H1" at bounding box center [254, 175] width 8 height 8
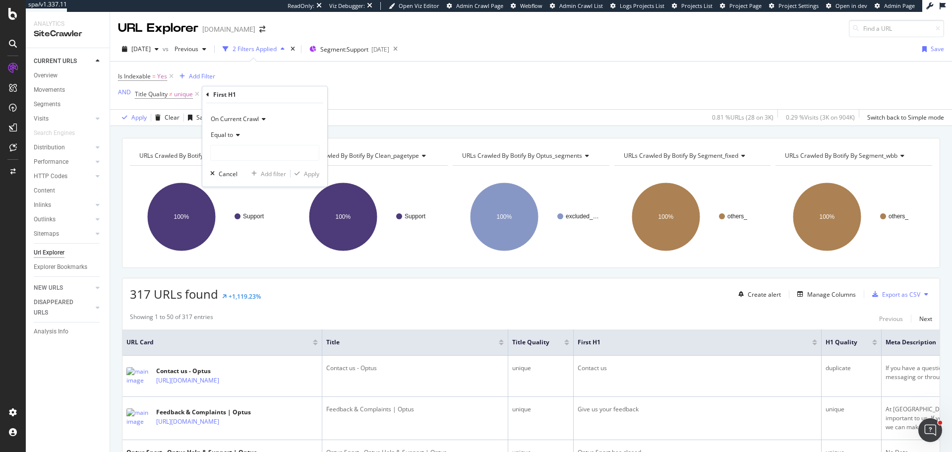
click at [206, 97] on icon at bounding box center [207, 95] width 3 height 6
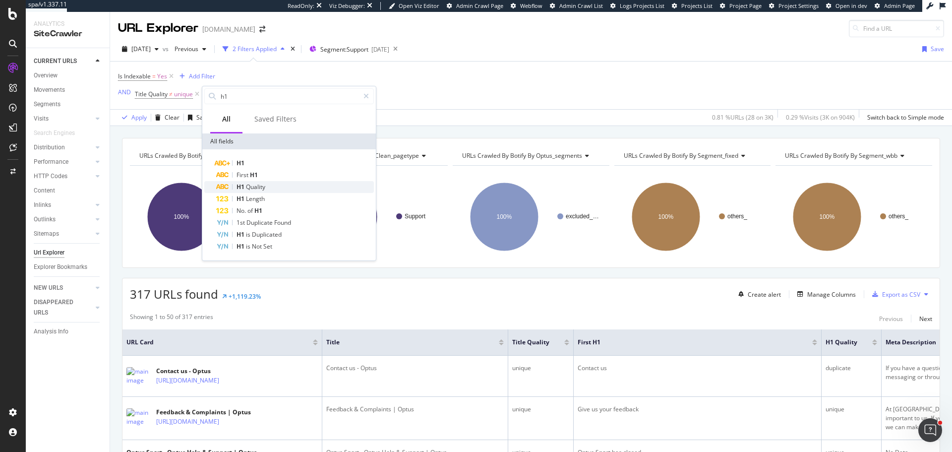
click at [255, 188] on span "Quality" at bounding box center [255, 187] width 19 height 8
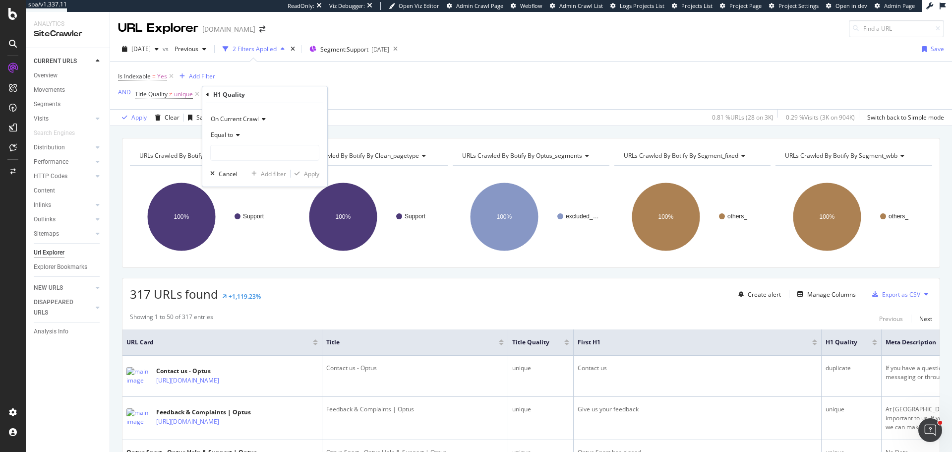
click at [231, 137] on span "Equal to" at bounding box center [222, 134] width 22 height 8
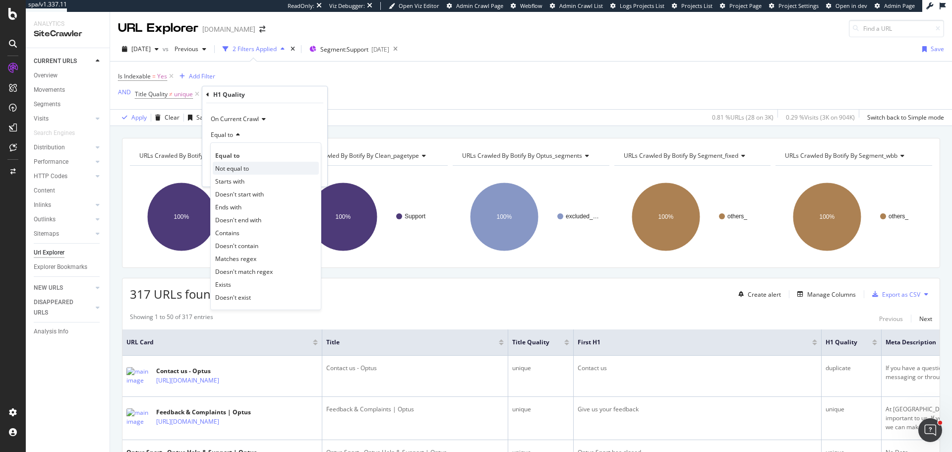
click at [237, 166] on span "Not equal to" at bounding box center [232, 168] width 34 height 8
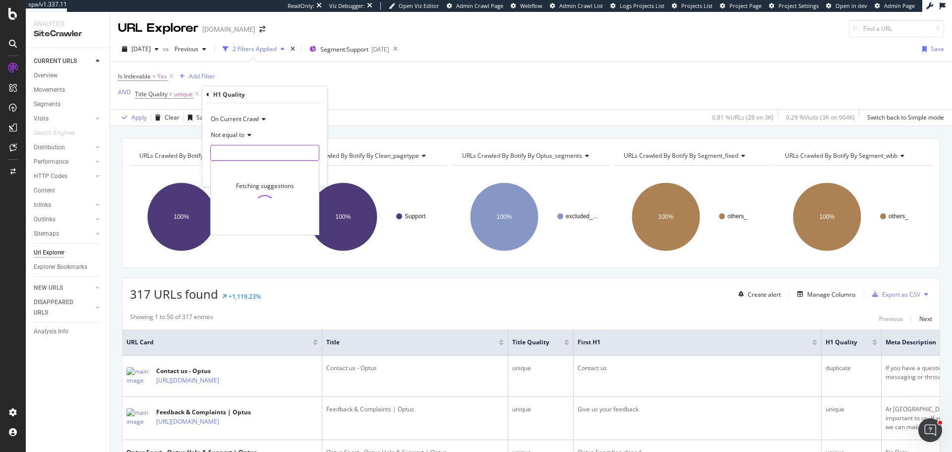
click at [237, 153] on input "text" at bounding box center [265, 153] width 108 height 16
click at [241, 165] on span "unique" at bounding box center [249, 166] width 73 height 8
type input "unique"
click at [276, 174] on div "Add filter" at bounding box center [273, 174] width 25 height 8
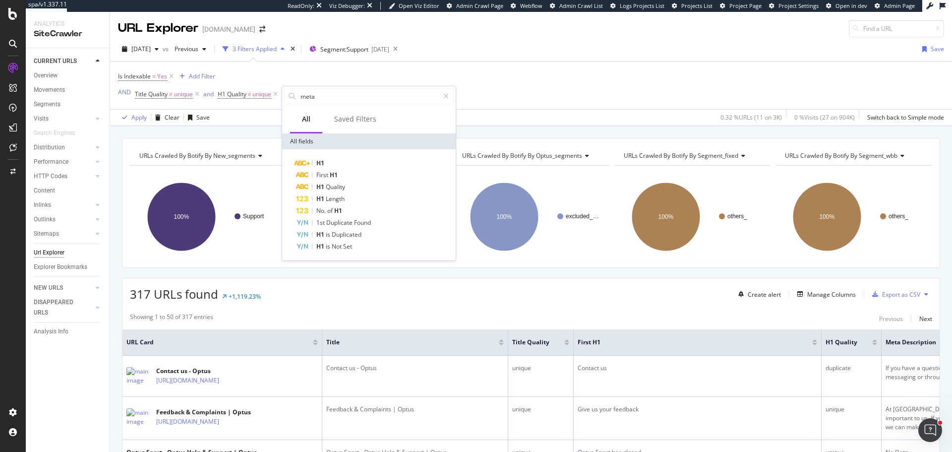
type input "meta"
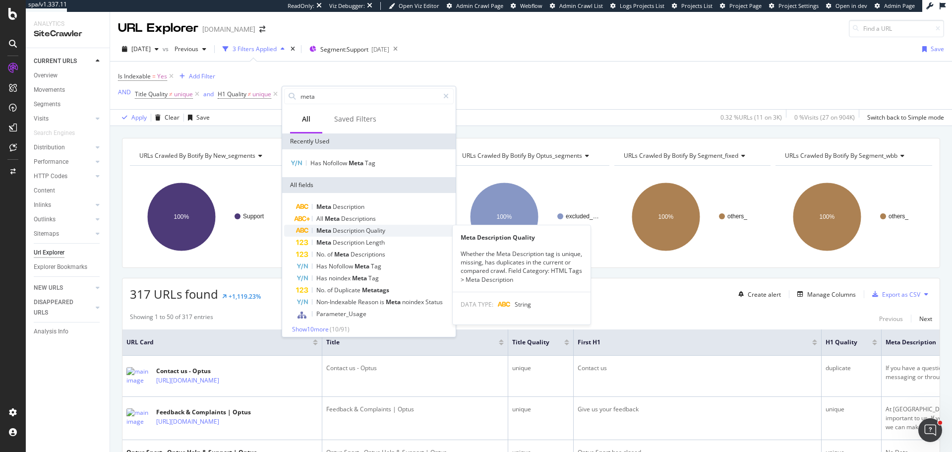
click at [356, 228] on span "Description" at bounding box center [349, 230] width 33 height 8
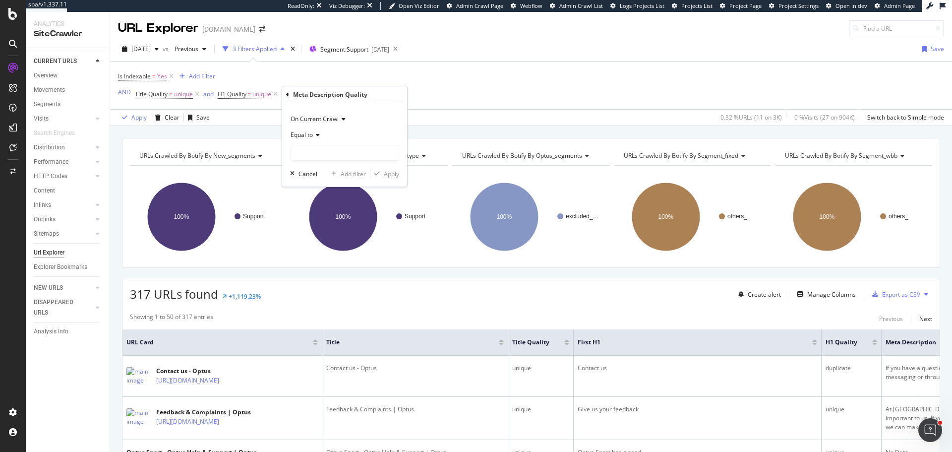
click at [314, 132] on icon at bounding box center [316, 135] width 7 height 6
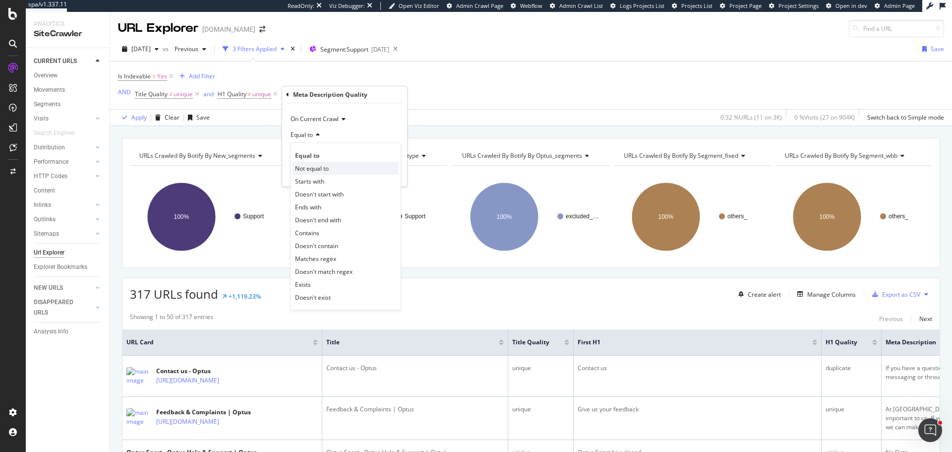
click at [313, 165] on span "Not equal to" at bounding box center [312, 168] width 34 height 8
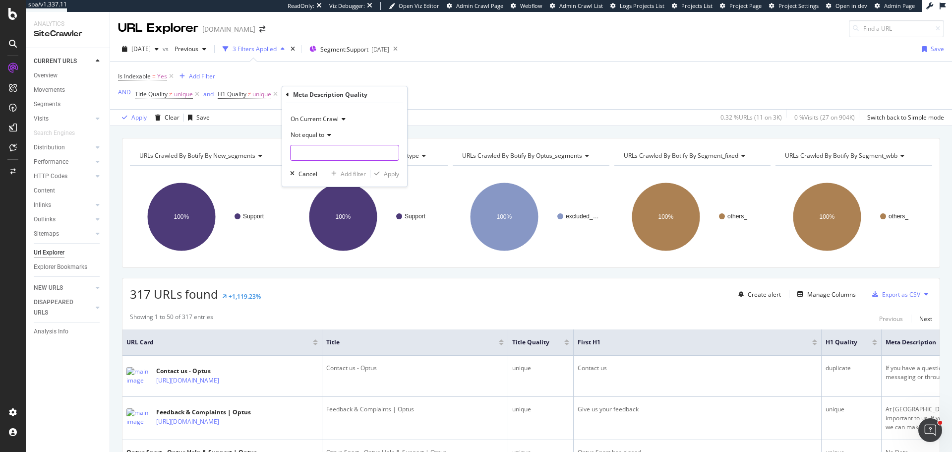
click at [312, 155] on input "text" at bounding box center [345, 153] width 108 height 16
click at [313, 168] on span "unique" at bounding box center [329, 166] width 73 height 8
type input "unique"
click at [394, 176] on div "Apply" at bounding box center [391, 174] width 15 height 8
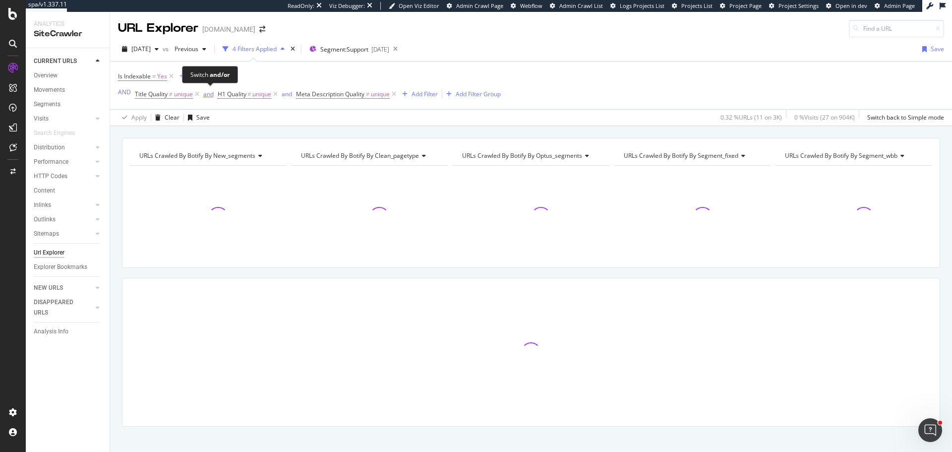
click at [209, 96] on div "and" at bounding box center [208, 94] width 10 height 8
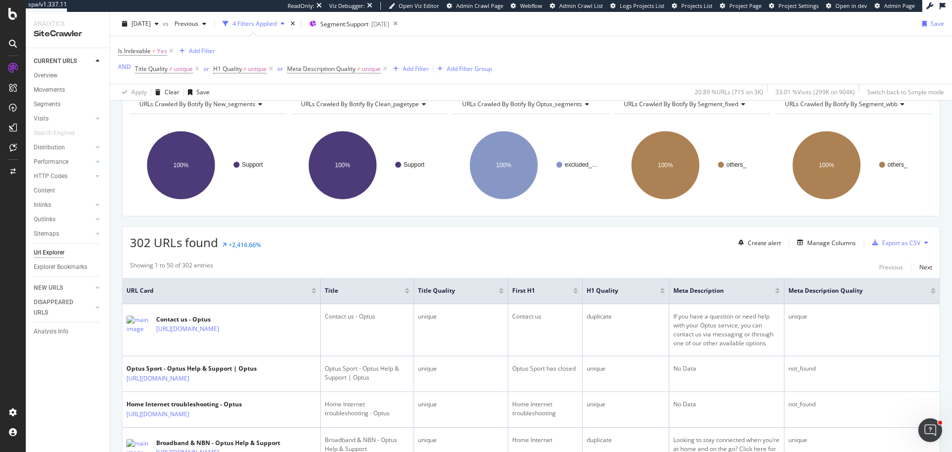
scroll to position [149, 0]
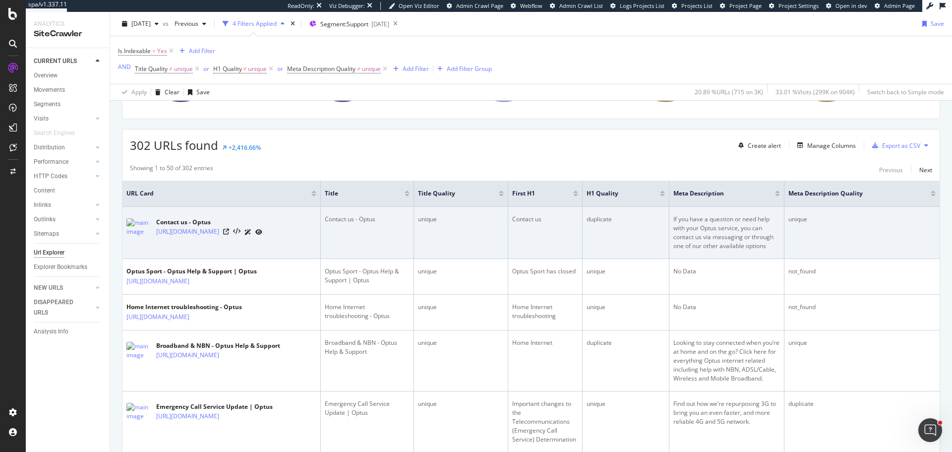
click at [468, 236] on td "unique" at bounding box center [461, 233] width 94 height 52
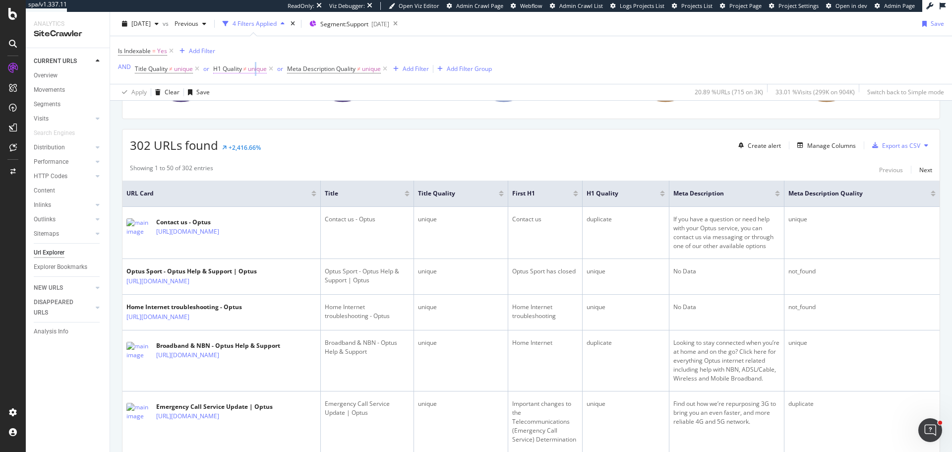
click at [257, 67] on span "unique" at bounding box center [257, 69] width 19 height 14
click at [247, 109] on span "Not equal to" at bounding box center [240, 108] width 34 height 8
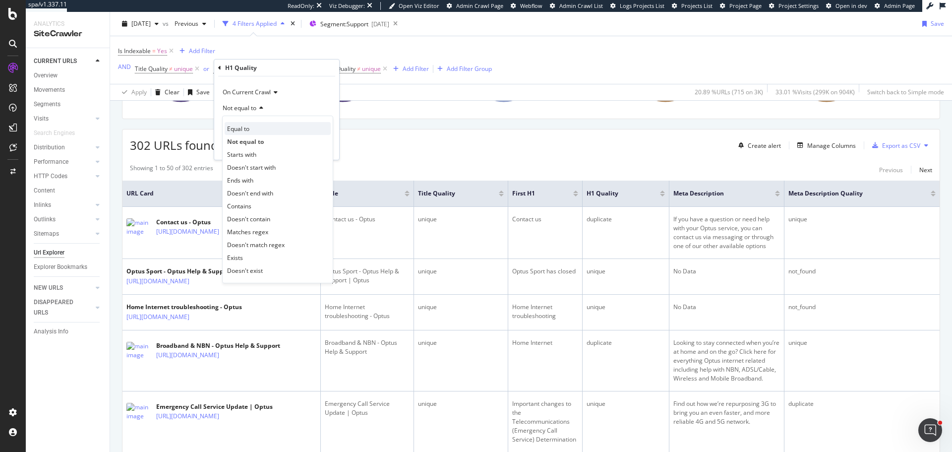
click at [245, 126] on span "Equal to" at bounding box center [238, 129] width 22 height 8
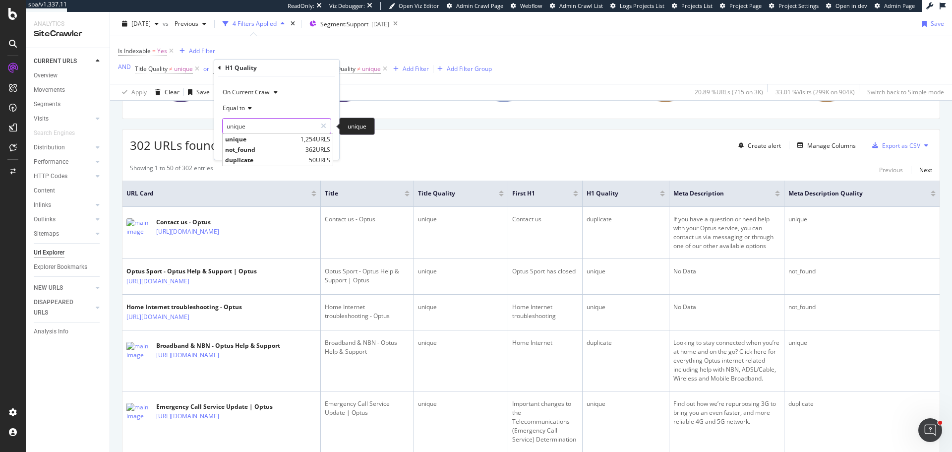
click at [245, 126] on input "unique" at bounding box center [270, 126] width 94 height 16
click at [258, 154] on span "not_found" at bounding box center [264, 149] width 78 height 8
type input "not_found"
click at [331, 147] on div "Apply" at bounding box center [323, 147] width 15 height 8
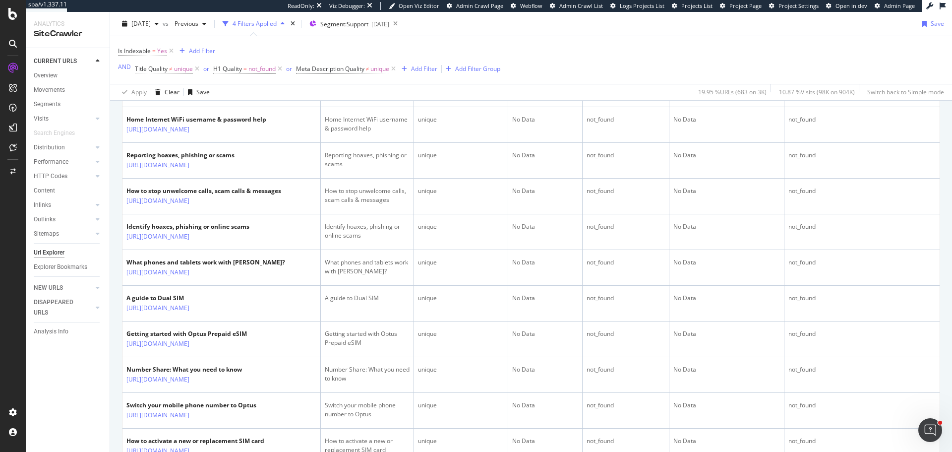
scroll to position [1190, 0]
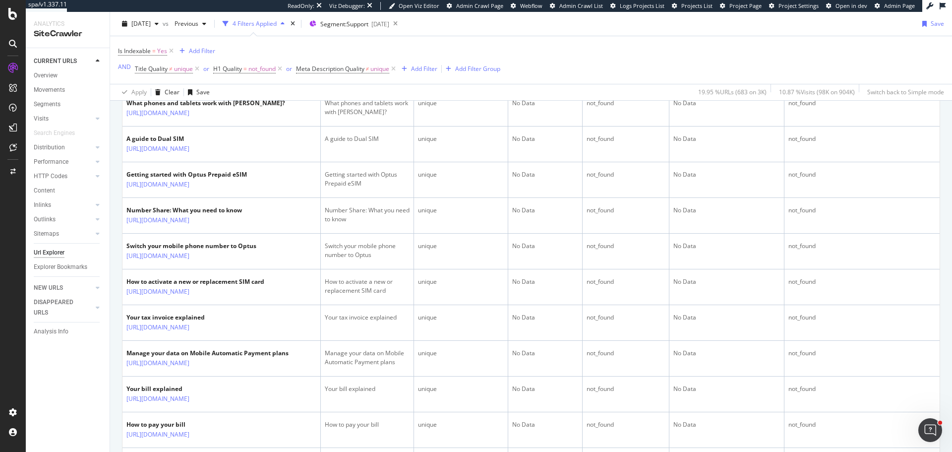
click at [199, 45] on icon at bounding box center [196, 42] width 6 height 6
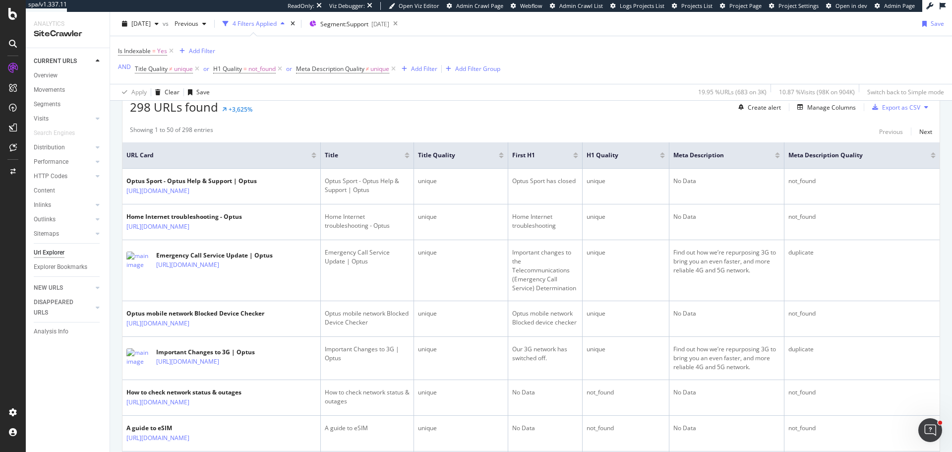
scroll to position [198, 0]
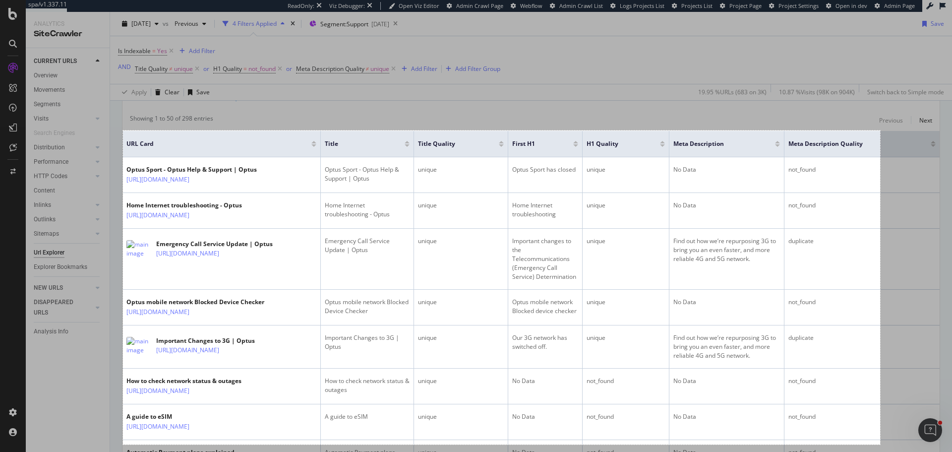
drag, startPoint x: 123, startPoint y: 130, endPoint x: 880, endPoint y: 444, distance: 819.9
click at [880, 444] on div "1527 X 633" at bounding box center [476, 226] width 952 height 452
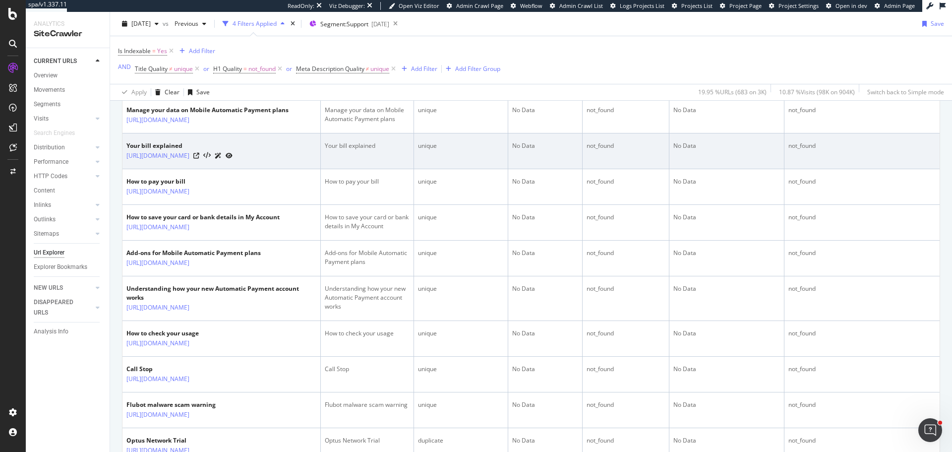
scroll to position [1538, 0]
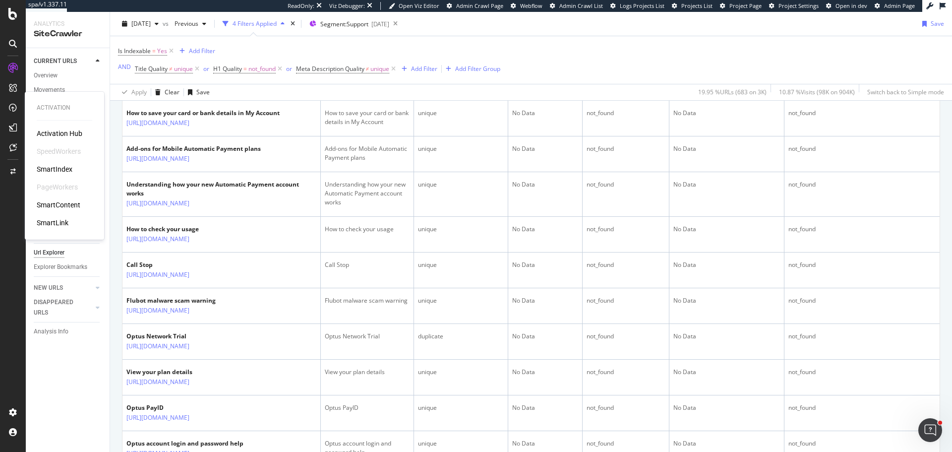
click at [68, 205] on div "SmartContent" at bounding box center [59, 205] width 44 height 10
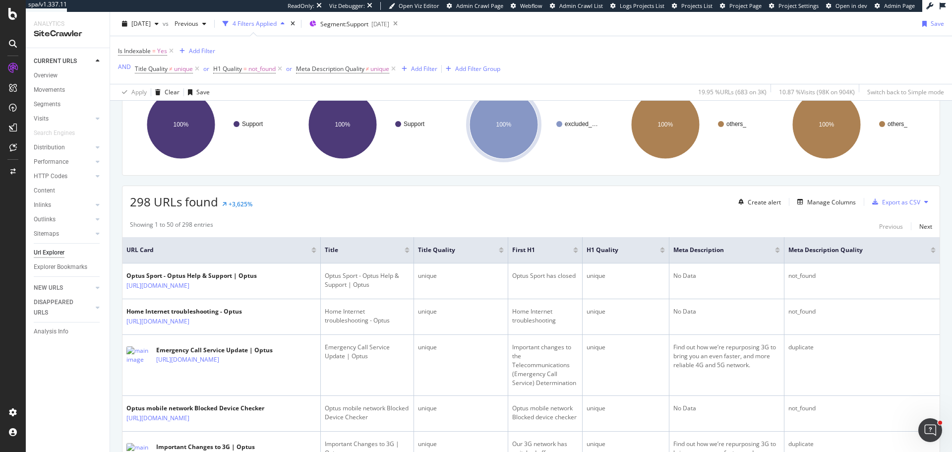
scroll to position [0, 0]
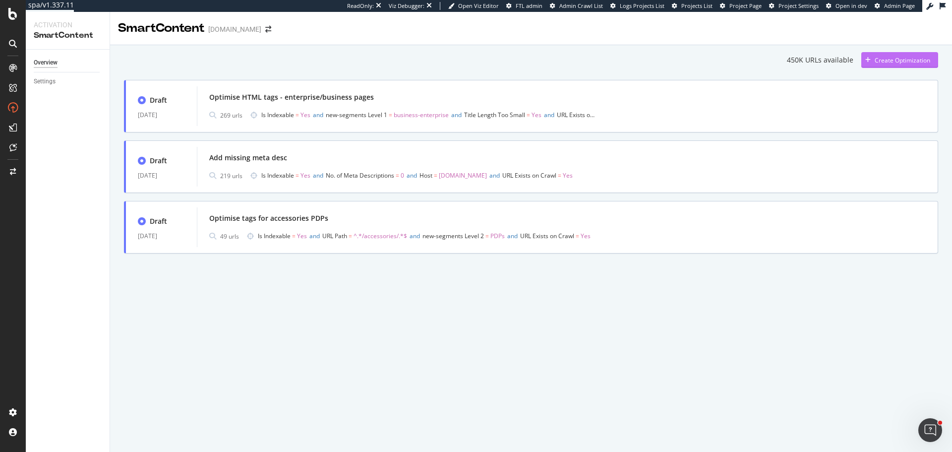
click at [901, 53] on div "Create Optimization" at bounding box center [896, 60] width 69 height 15
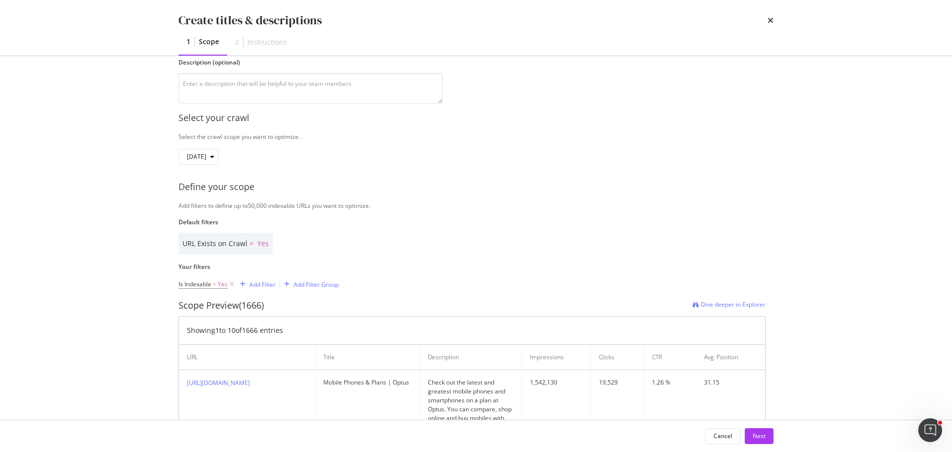
scroll to position [99, 0]
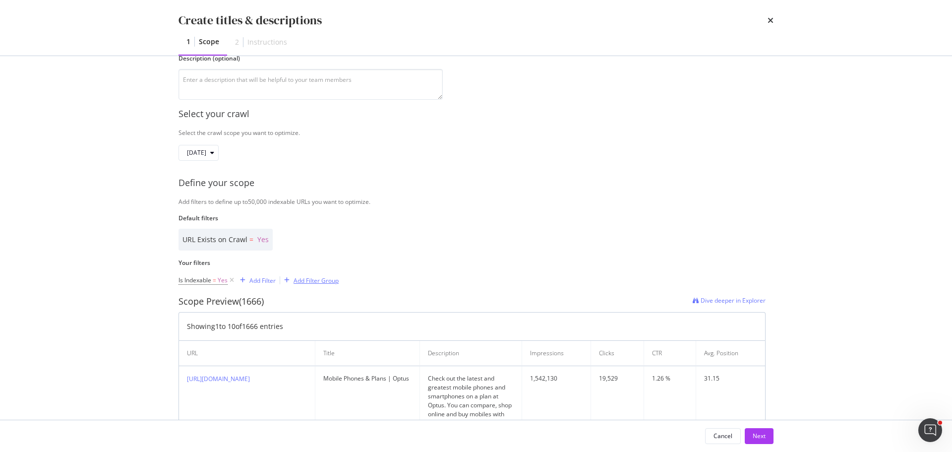
type input "Optimise HTML tags for Support pages"
click at [297, 281] on div "Add Filter Group" at bounding box center [316, 280] width 45 height 8
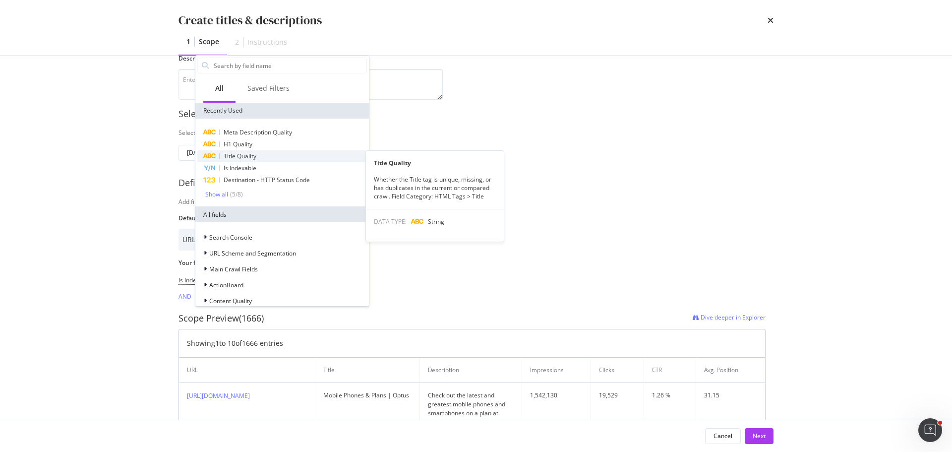
click at [255, 158] on span "Title Quality" at bounding box center [240, 156] width 33 height 8
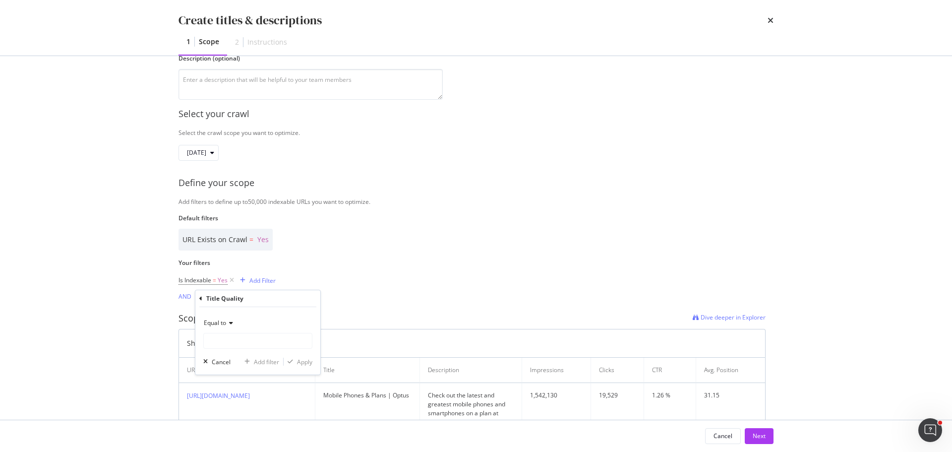
click at [223, 316] on div "Equal to" at bounding box center [257, 323] width 109 height 16
click at [224, 354] on span "Not equal to" at bounding box center [225, 356] width 34 height 8
click at [224, 345] on input "Name" at bounding box center [258, 341] width 108 height 16
click at [222, 353] on span "unique" at bounding box center [242, 354] width 73 height 8
type input "unique"
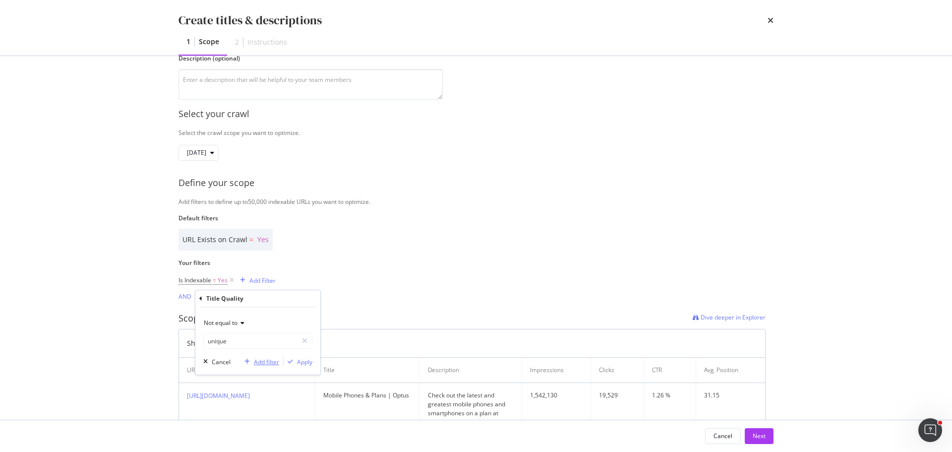
click at [264, 361] on div "Add filter" at bounding box center [266, 362] width 25 height 8
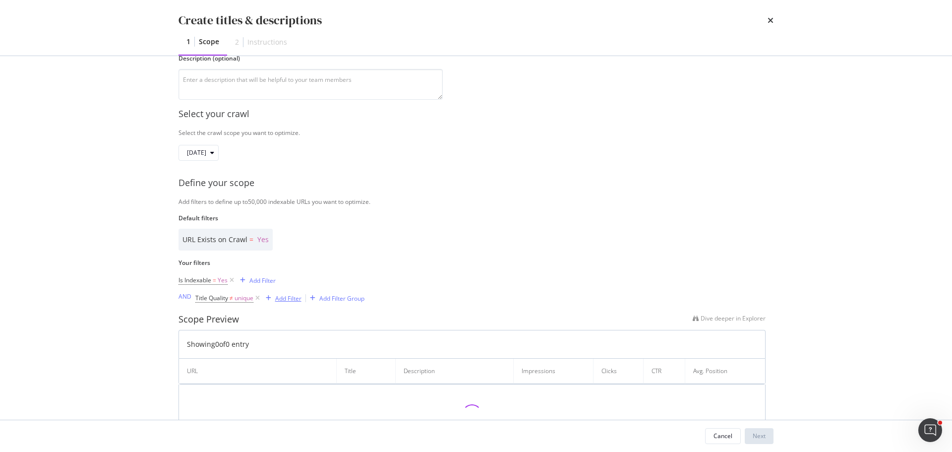
click at [289, 294] on div "Add Filter" at bounding box center [288, 298] width 26 height 8
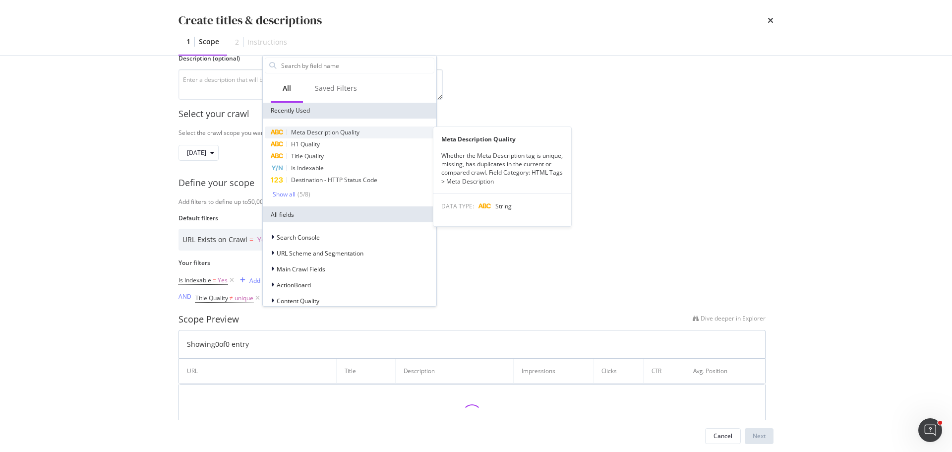
click at [325, 133] on span "Meta Description Quality" at bounding box center [325, 132] width 68 height 8
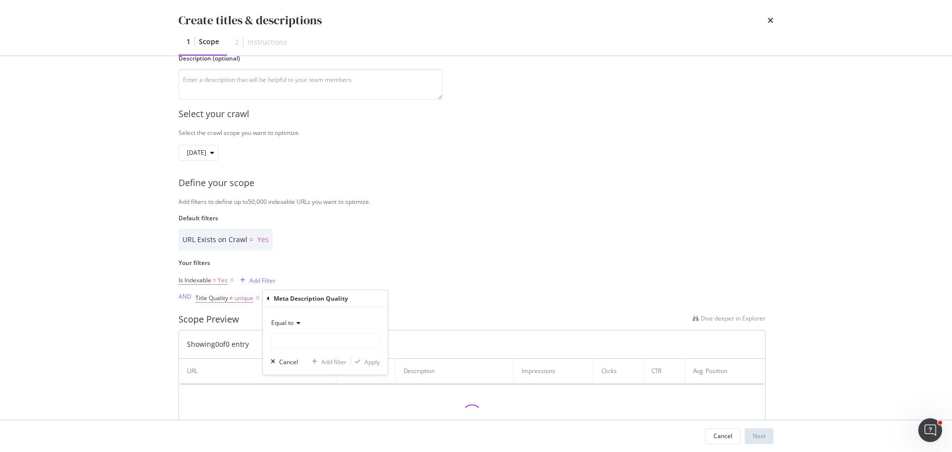
click at [282, 327] on div "Equal to" at bounding box center [325, 323] width 109 height 16
click at [290, 351] on div "Not equal to" at bounding box center [326, 356] width 106 height 13
click at [293, 343] on input "Name" at bounding box center [325, 341] width 108 height 16
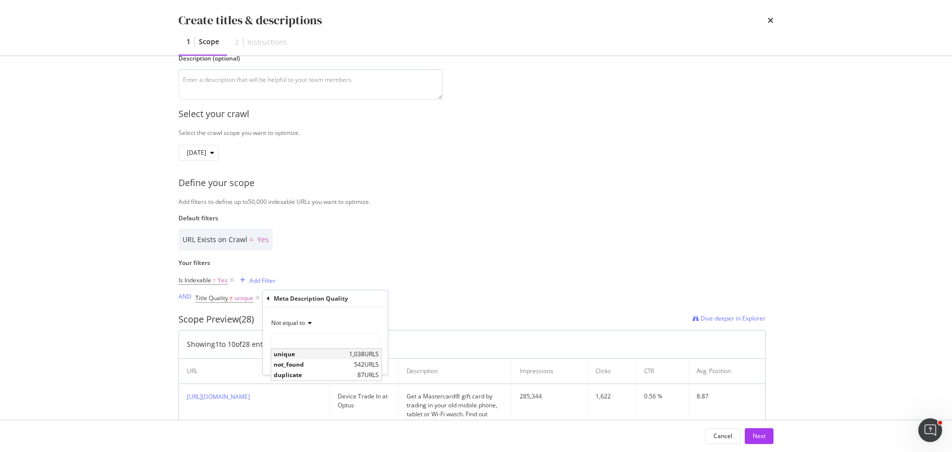
click at [314, 355] on span "unique" at bounding box center [310, 354] width 73 height 8
type input "unique"
click at [371, 360] on div "Apply" at bounding box center [372, 362] width 15 height 8
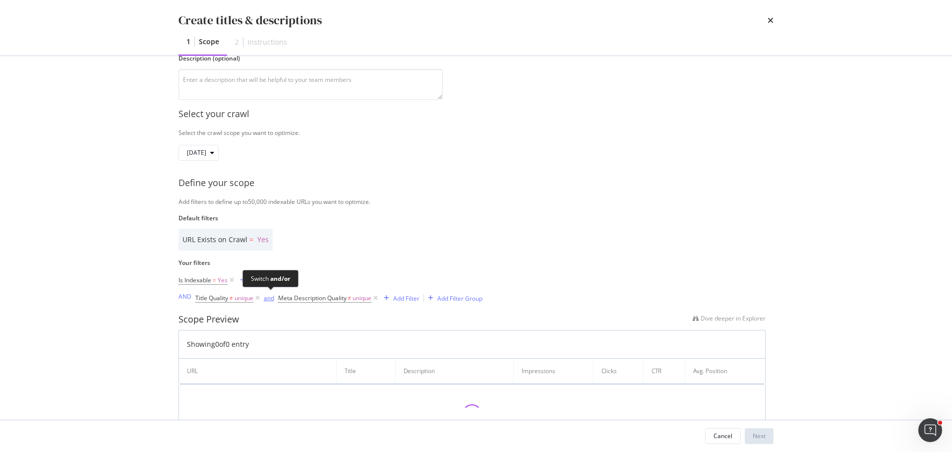
click at [269, 298] on div "and" at bounding box center [269, 298] width 10 height 8
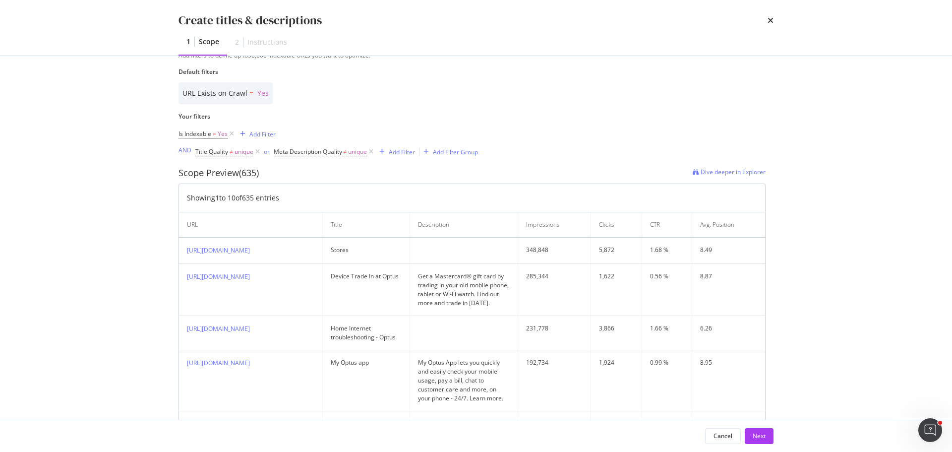
scroll to position [248, 0]
click at [263, 132] on div "Add Filter" at bounding box center [263, 131] width 26 height 8
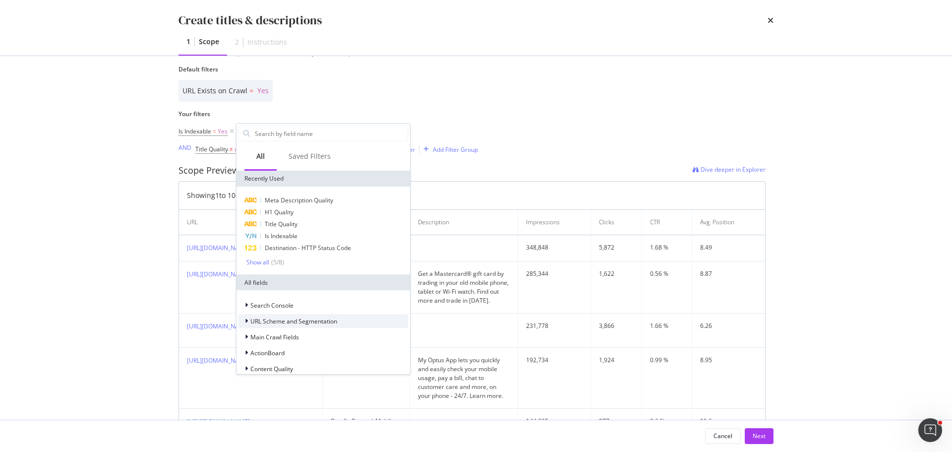
click at [290, 321] on span "URL Scheme and Segmentation" at bounding box center [293, 321] width 87 height 8
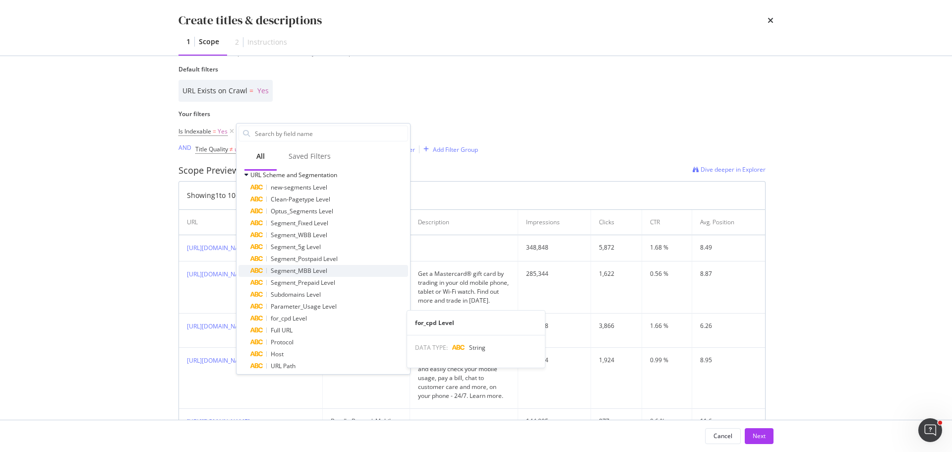
scroll to position [149, 0]
click at [300, 187] on span "new-segments Level" at bounding box center [299, 185] width 57 height 8
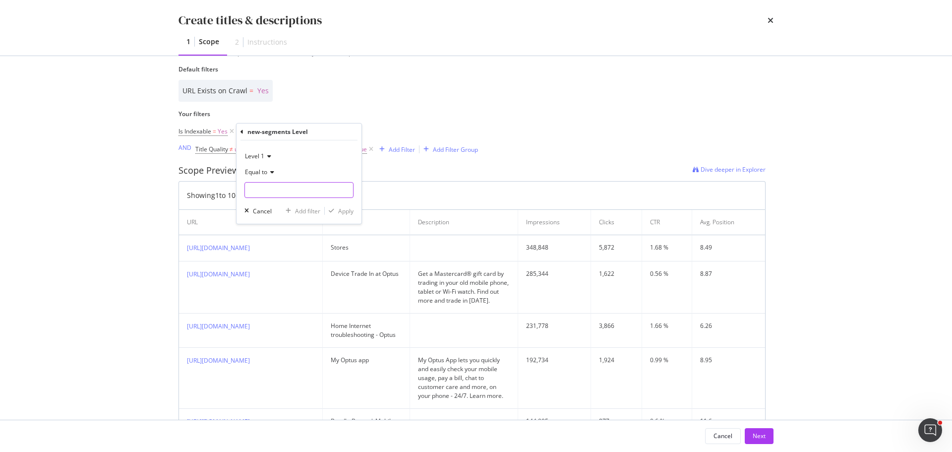
click at [260, 185] on input "Name" at bounding box center [299, 190] width 108 height 16
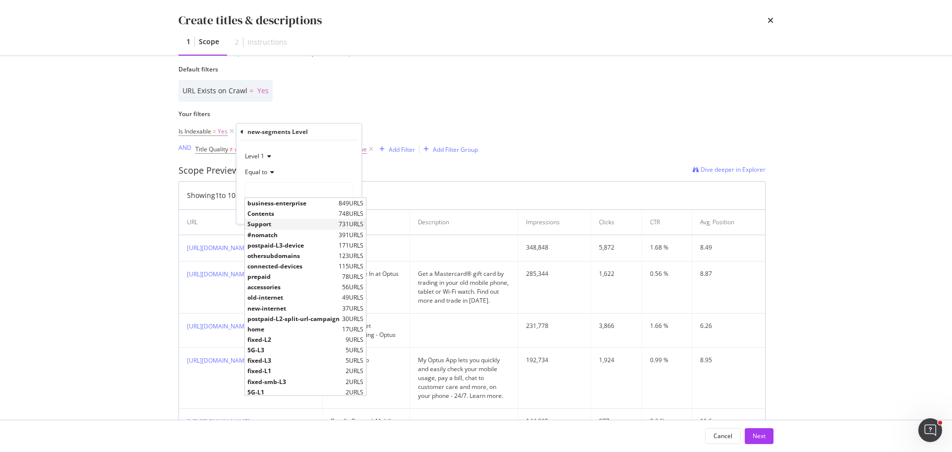
click at [268, 223] on span "Support" at bounding box center [292, 224] width 89 height 8
type input "Support"
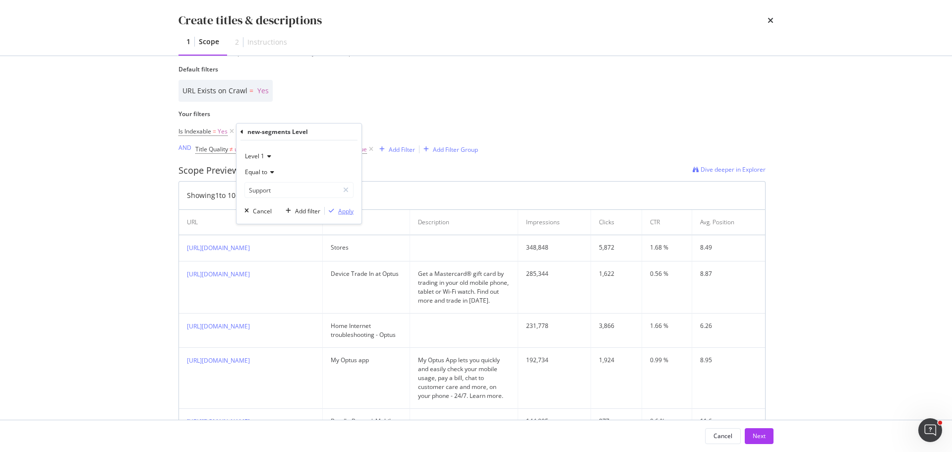
click at [337, 207] on div "Apply" at bounding box center [339, 210] width 29 height 9
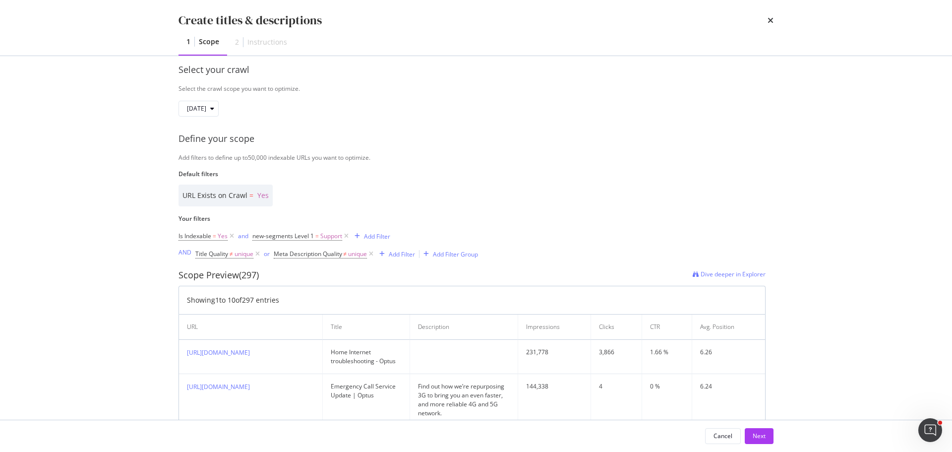
scroll to position [248, 0]
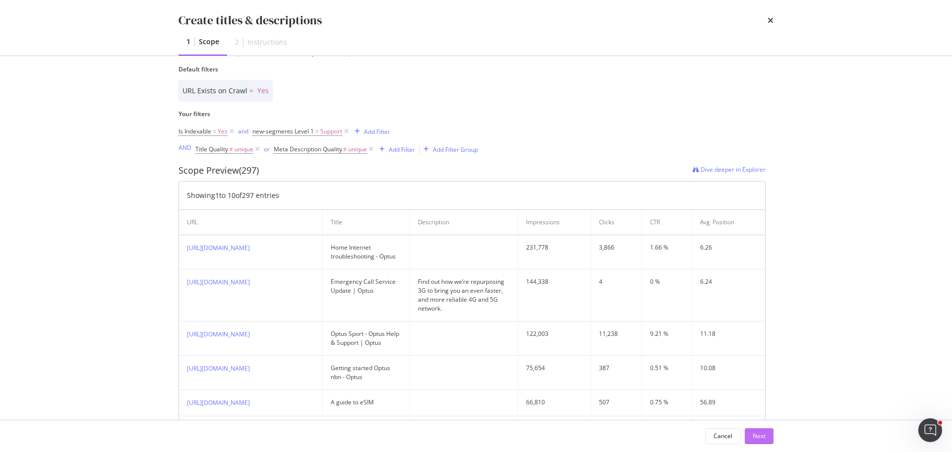
click at [766, 441] on button "Next" at bounding box center [759, 436] width 29 height 16
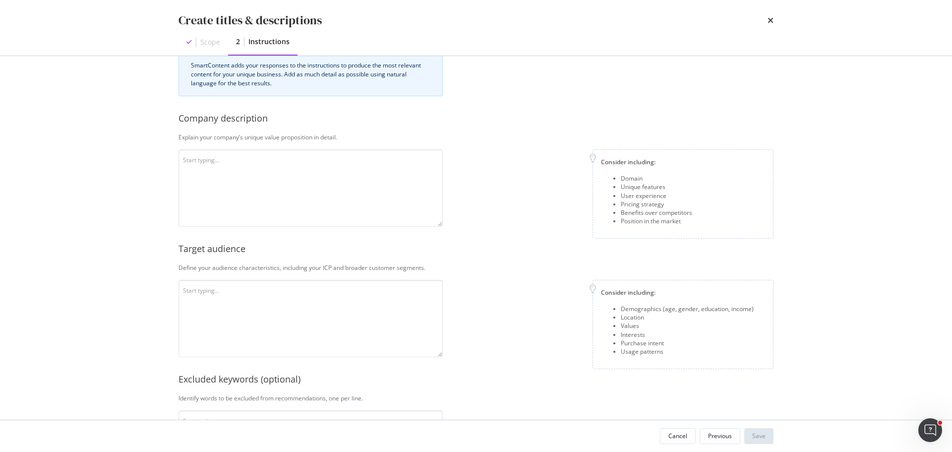
scroll to position [0, 0]
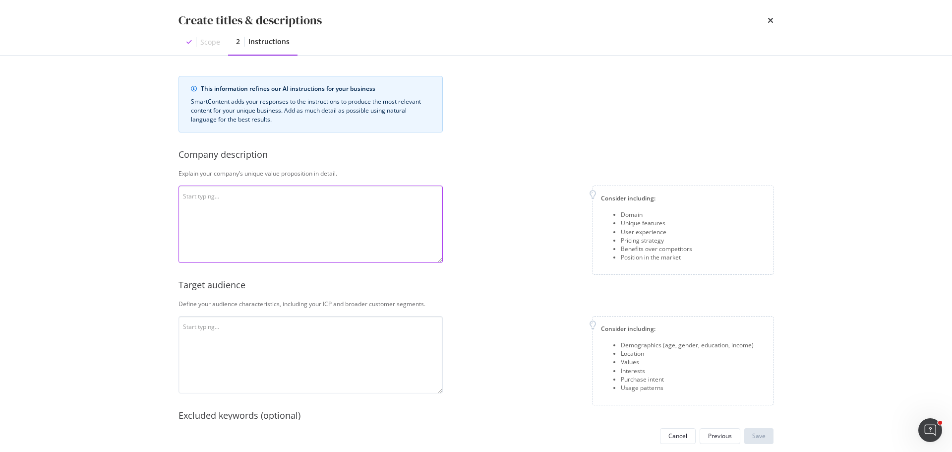
click at [248, 213] on textarea "modal" at bounding box center [311, 224] width 264 height 77
click at [253, 218] on textarea "modal" at bounding box center [311, 224] width 264 height 77
paste textarea "Optus is an Australian telecommunications company that provides a wide range of…"
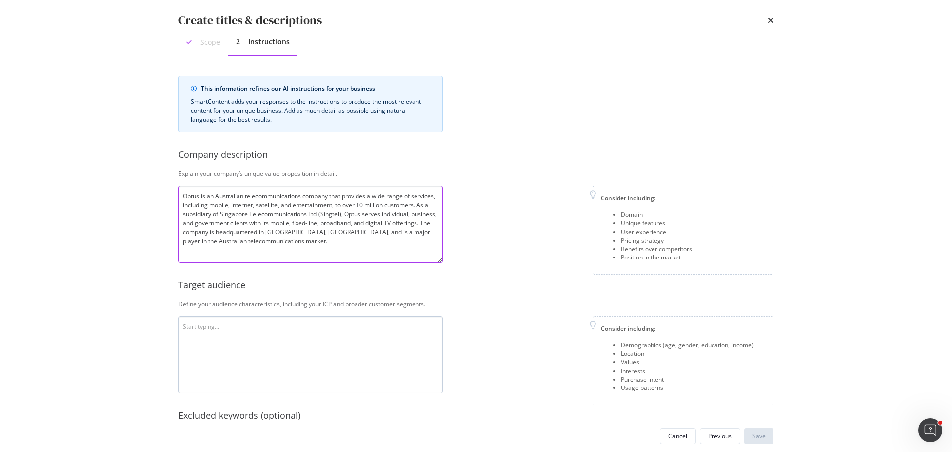
type textarea "Optus is an Australian telecommunications company that provides a wide range of…"
click at [263, 340] on textarea "modal" at bounding box center [311, 354] width 264 height 77
click at [265, 353] on textarea "modal" at bounding box center [311, 354] width 264 height 77
paste textarea "Optus targets both consumers (including younger demographic groups and general …"
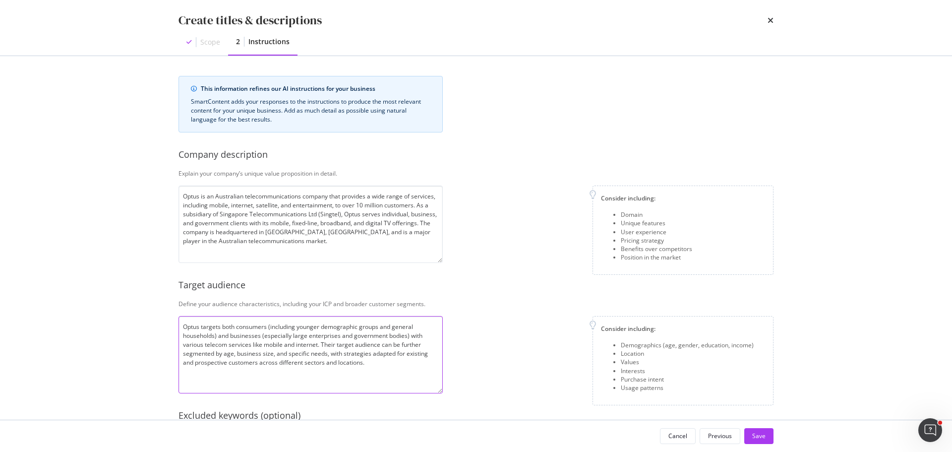
scroll to position [198, 0]
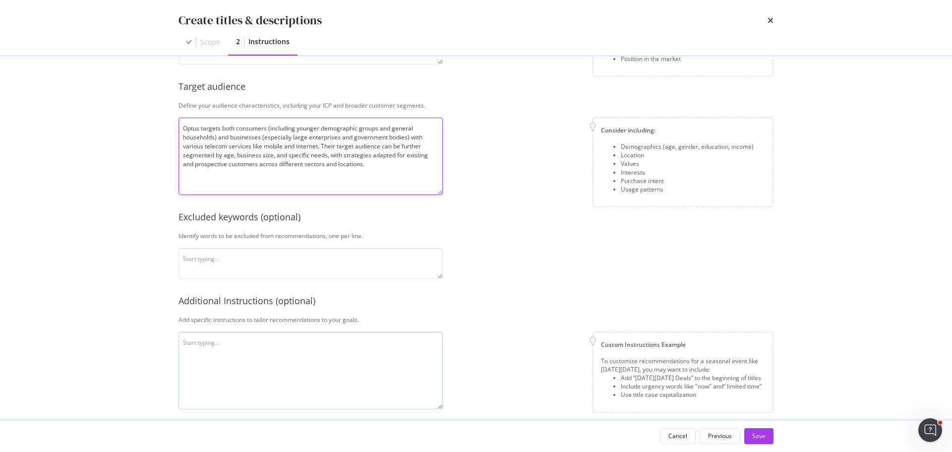
type textarea "Optus targets both consumers (including younger demographic groups and general …"
click at [255, 365] on textarea "modal" at bounding box center [311, 370] width 264 height 77
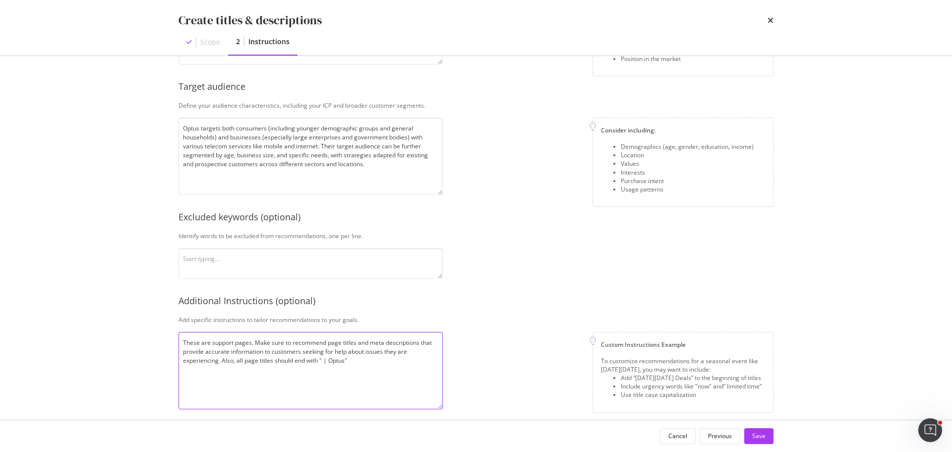
scroll to position [207, 0]
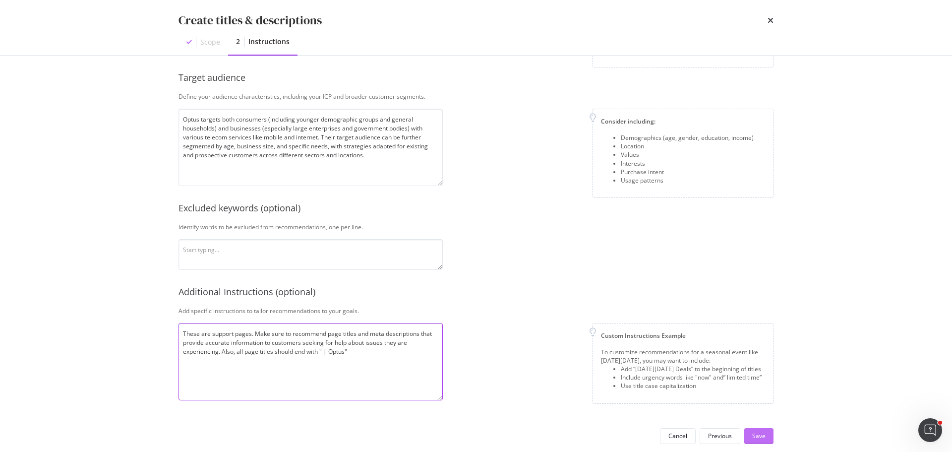
type textarea "These are support pages. Make sure to recommend page titles and meta descriptio…"
drag, startPoint x: 765, startPoint y: 438, endPoint x: 754, endPoint y: 438, distance: 10.9
click at [764, 438] on button "Save" at bounding box center [759, 436] width 29 height 16
